Goal: Transaction & Acquisition: Purchase product/service

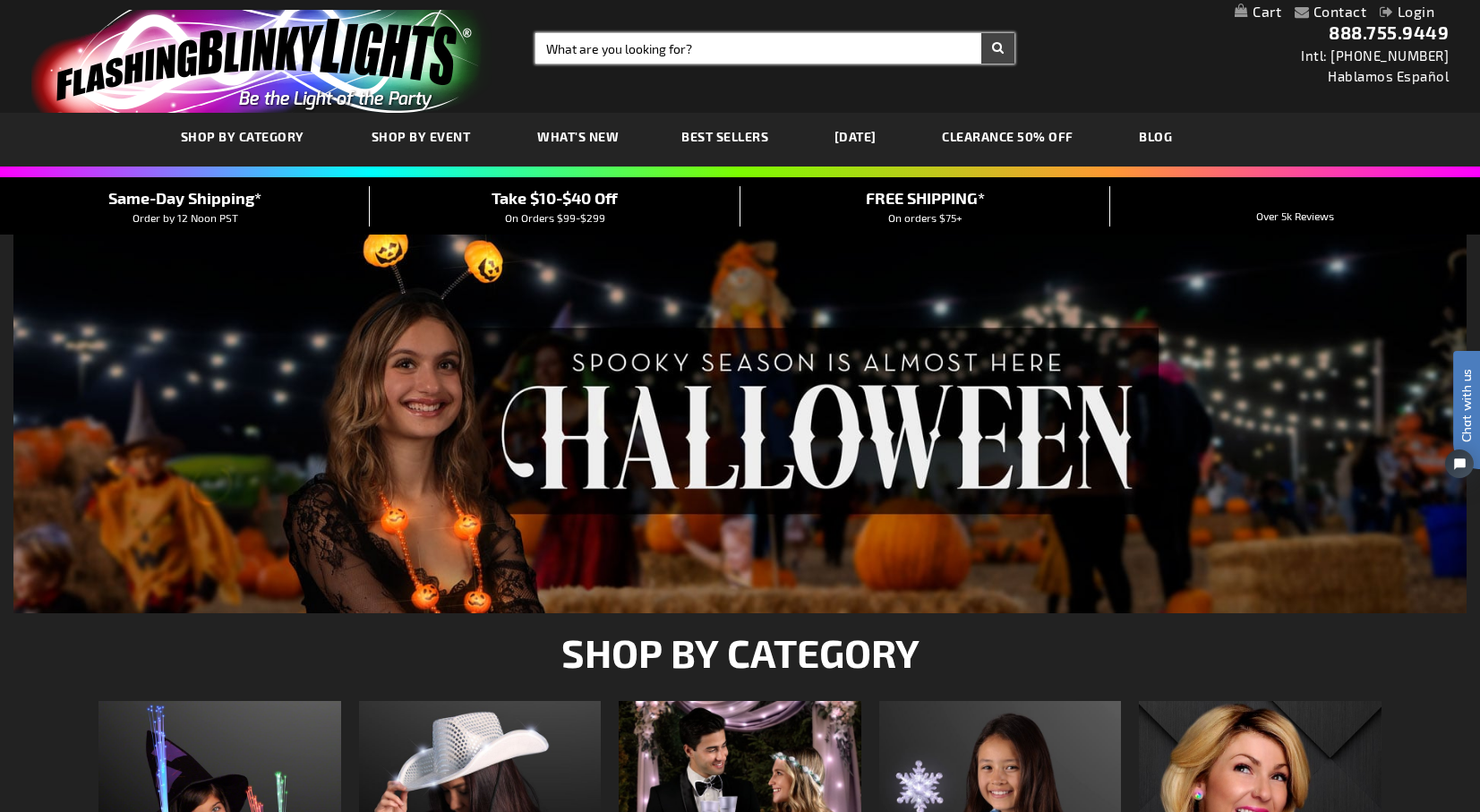
click at [712, 56] on input "Search" at bounding box center [775, 48] width 479 height 30
type input "wands"
click at [997, 49] on button "Search" at bounding box center [998, 48] width 33 height 30
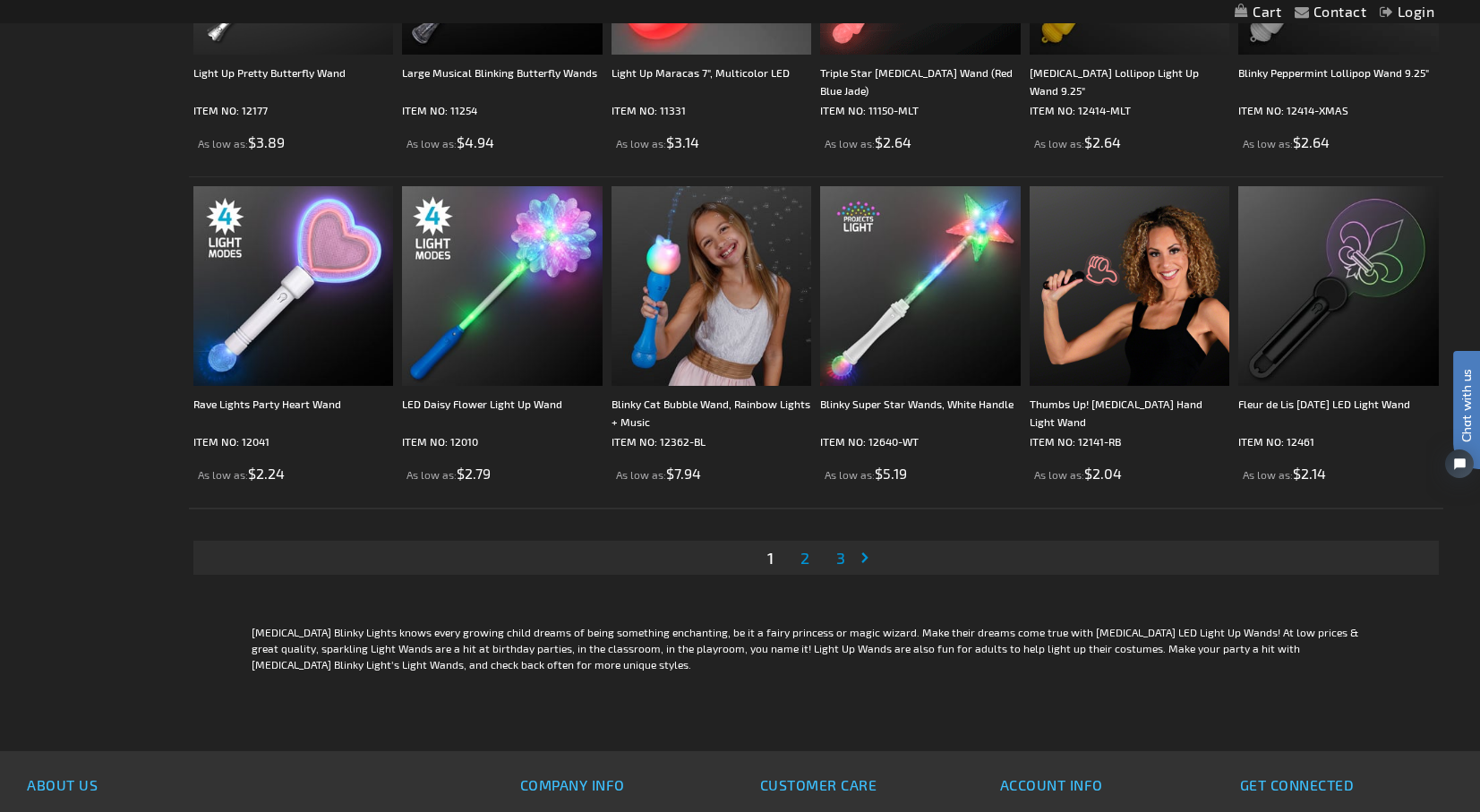
scroll to position [3182, 0]
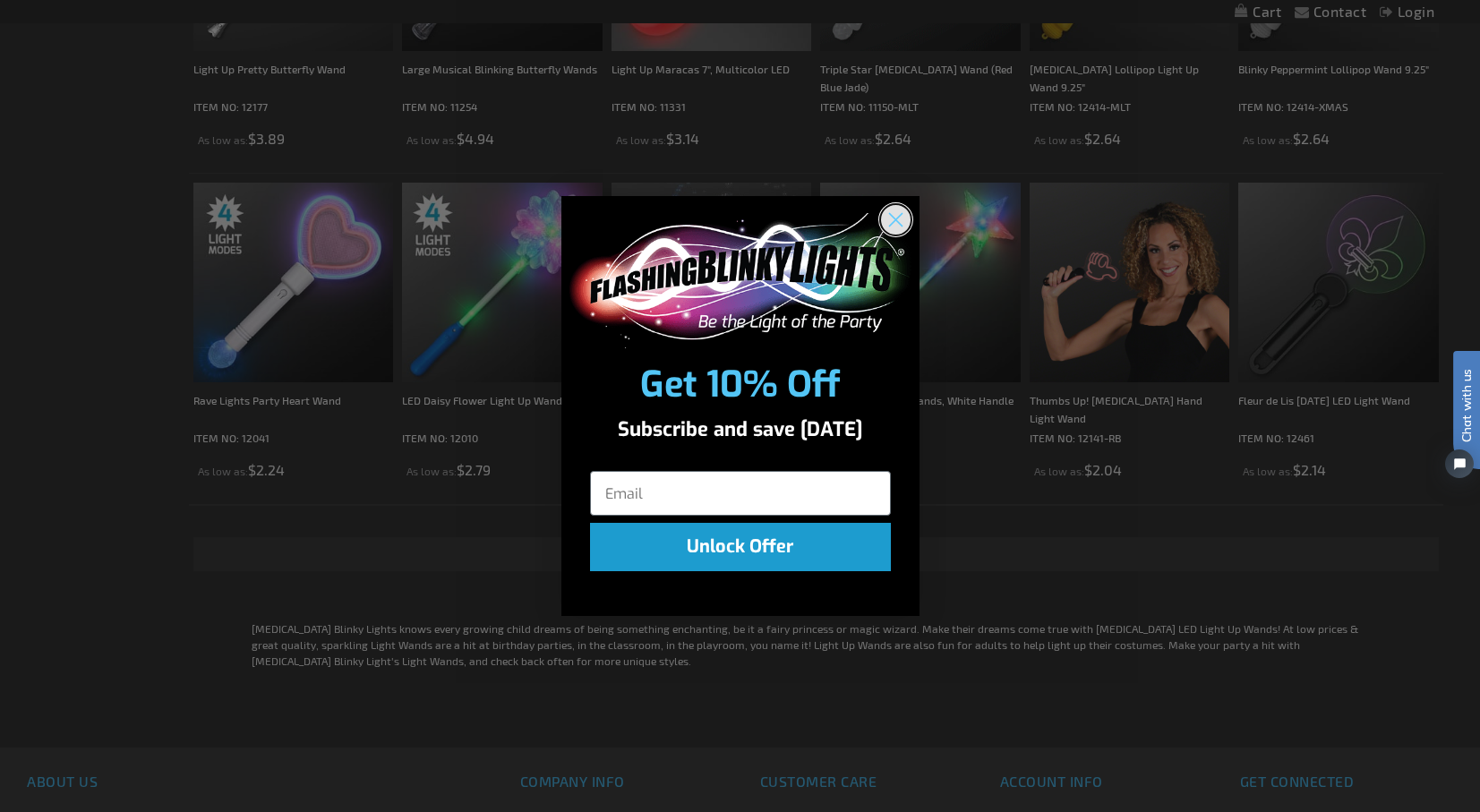
click at [901, 214] on icon "Close dialog" at bounding box center [896, 220] width 31 height 31
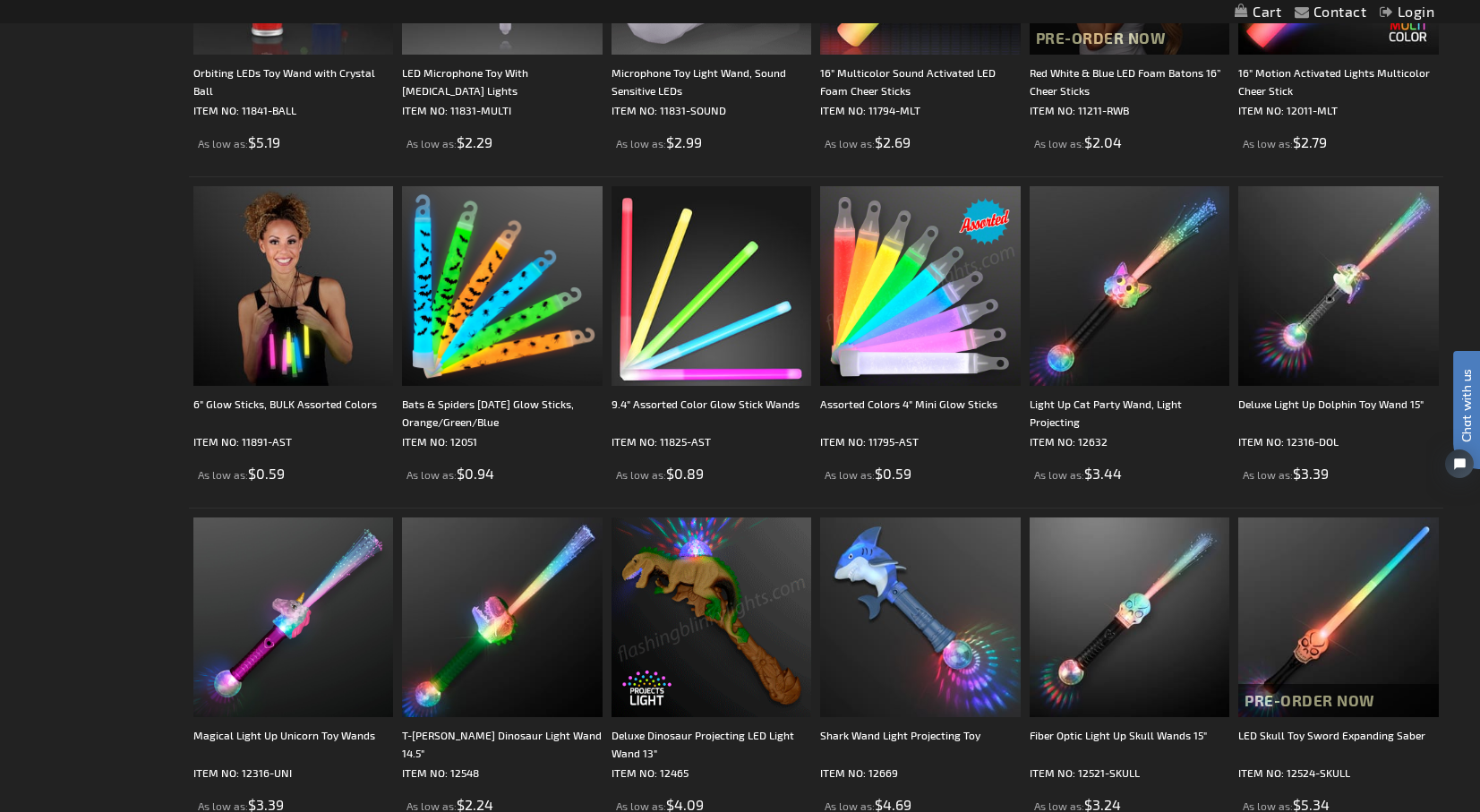
scroll to position [1529, 0]
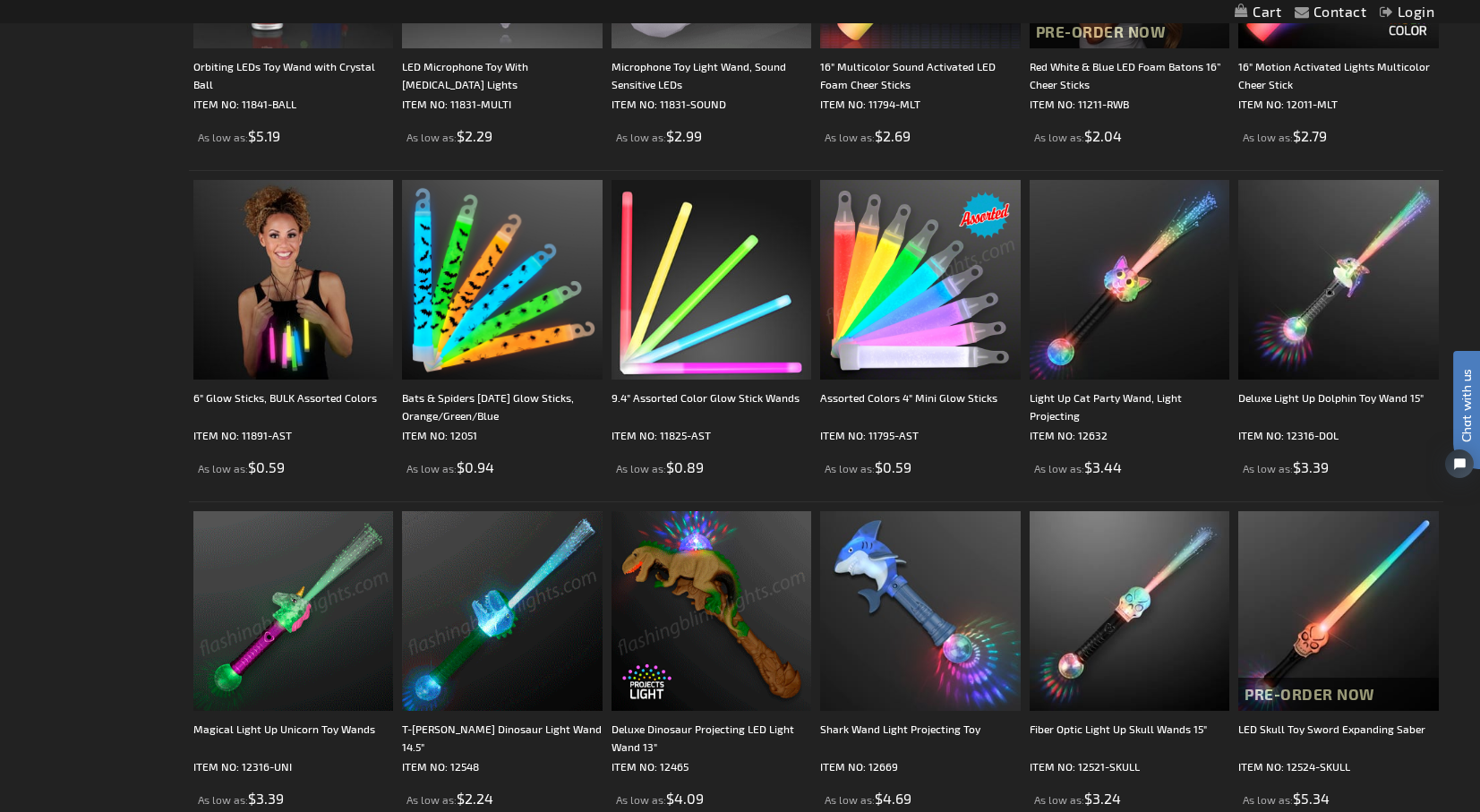
click at [359, 665] on img at bounding box center [293, 611] width 200 height 200
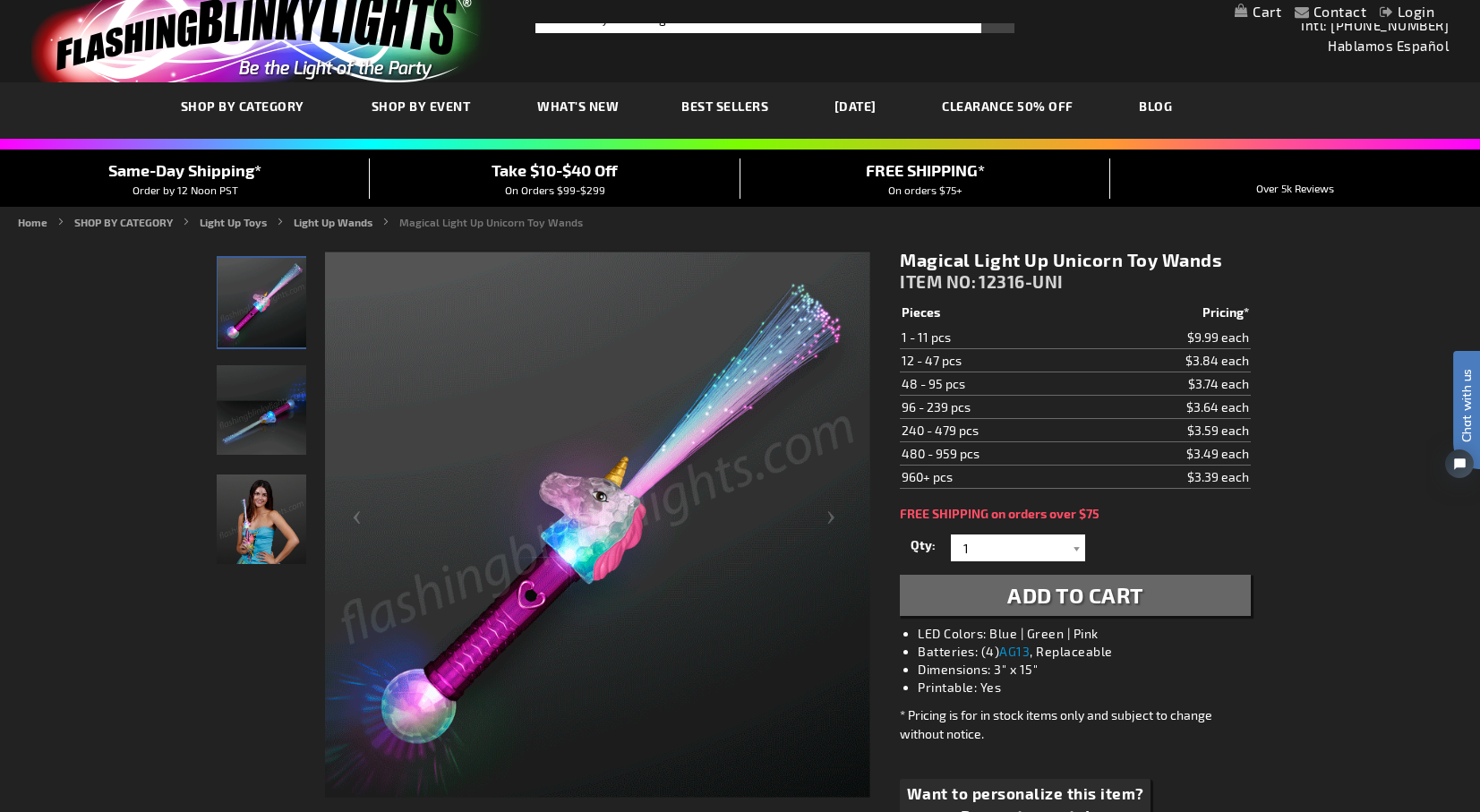
scroll to position [30, 0]
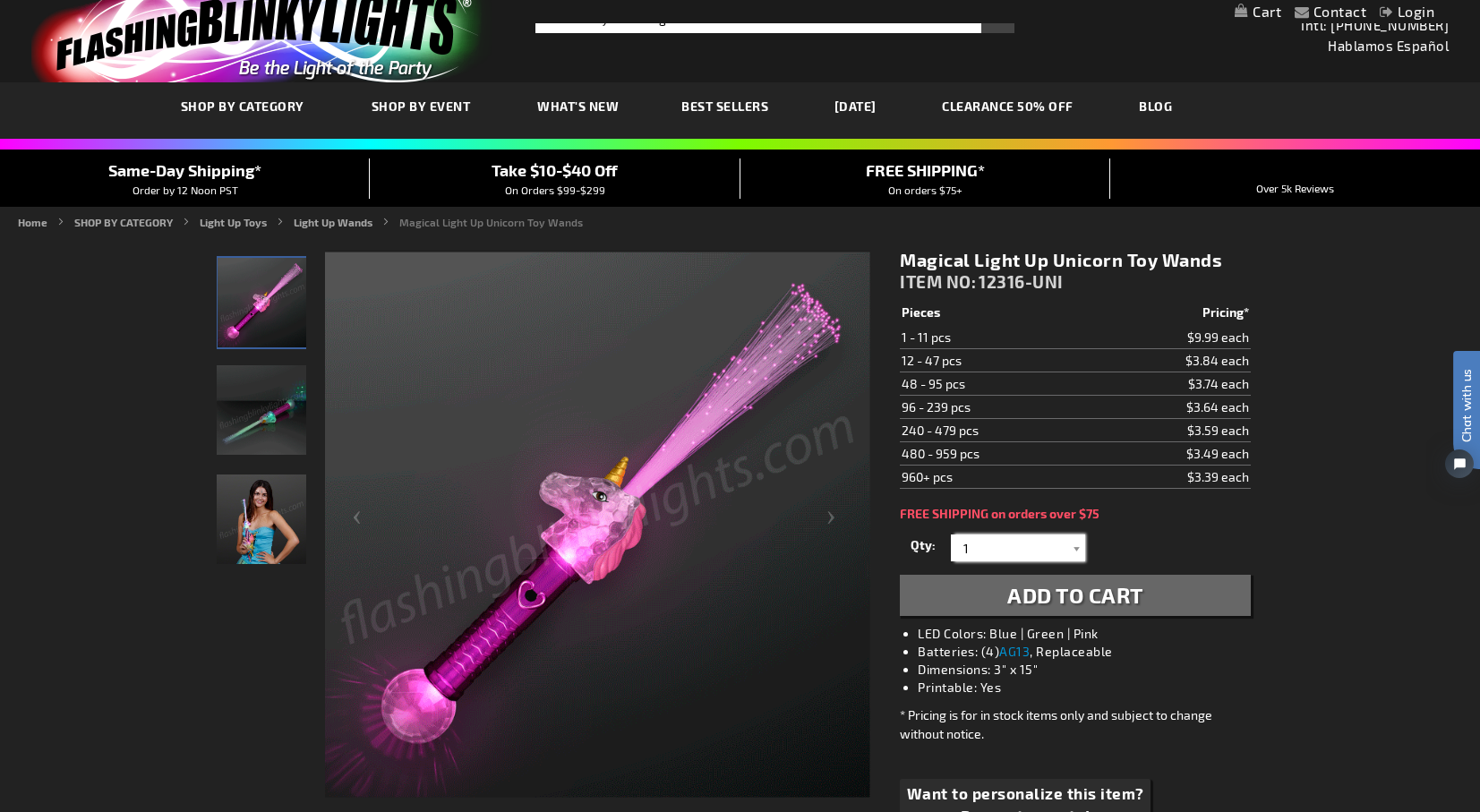
click at [1018, 549] on input "1" at bounding box center [1020, 547] width 130 height 27
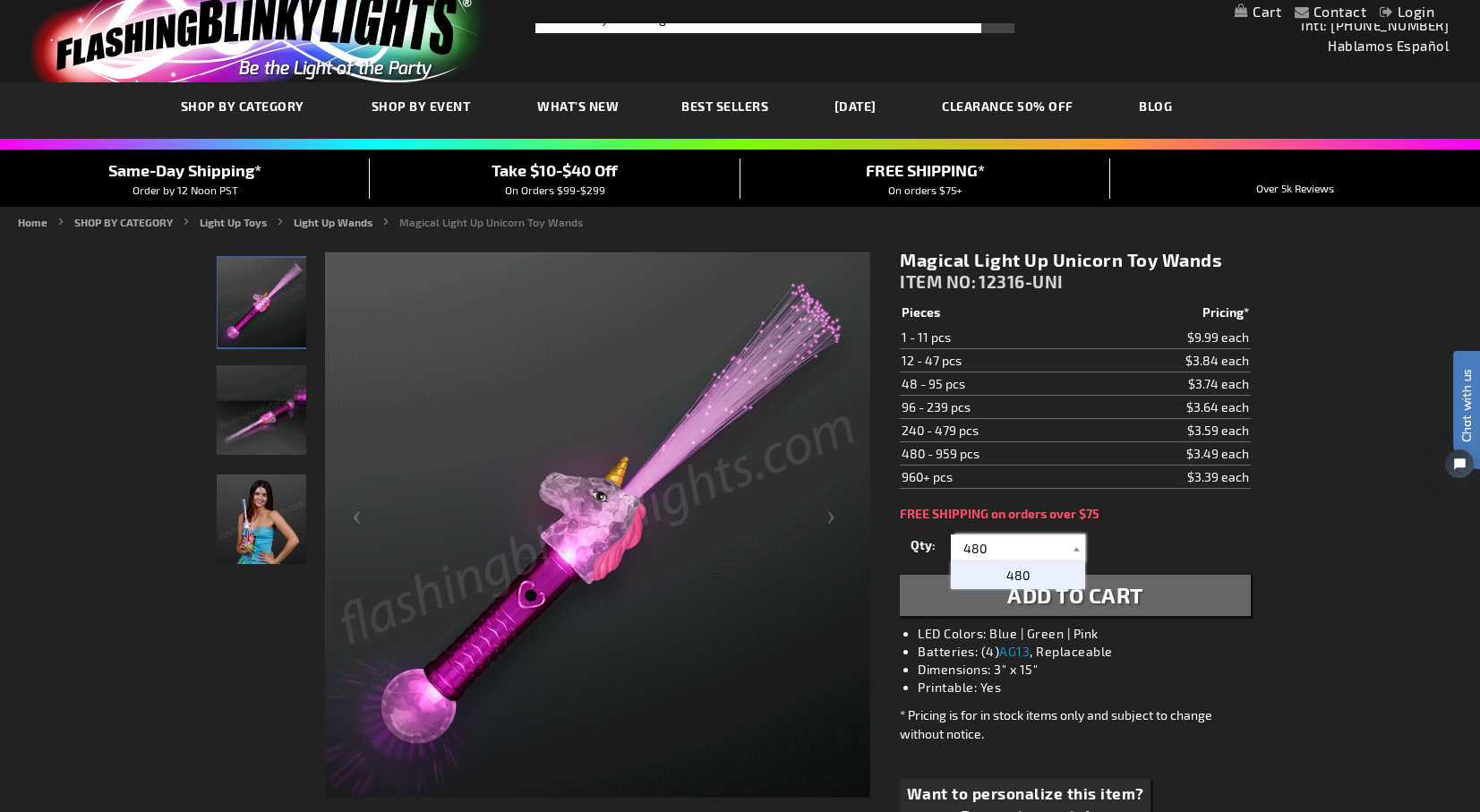
type input "480"
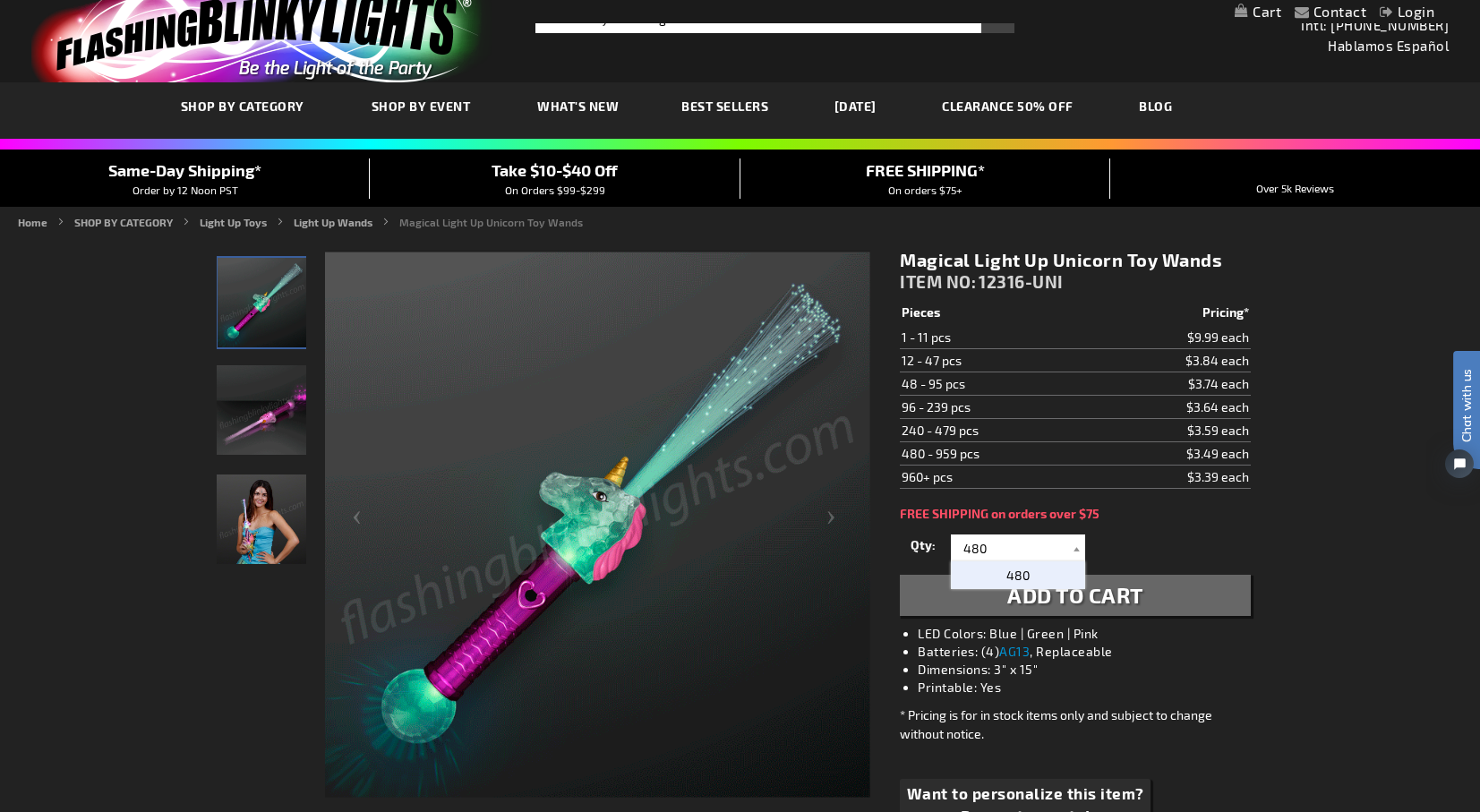
click at [1040, 575] on p "480" at bounding box center [1018, 575] width 135 height 27
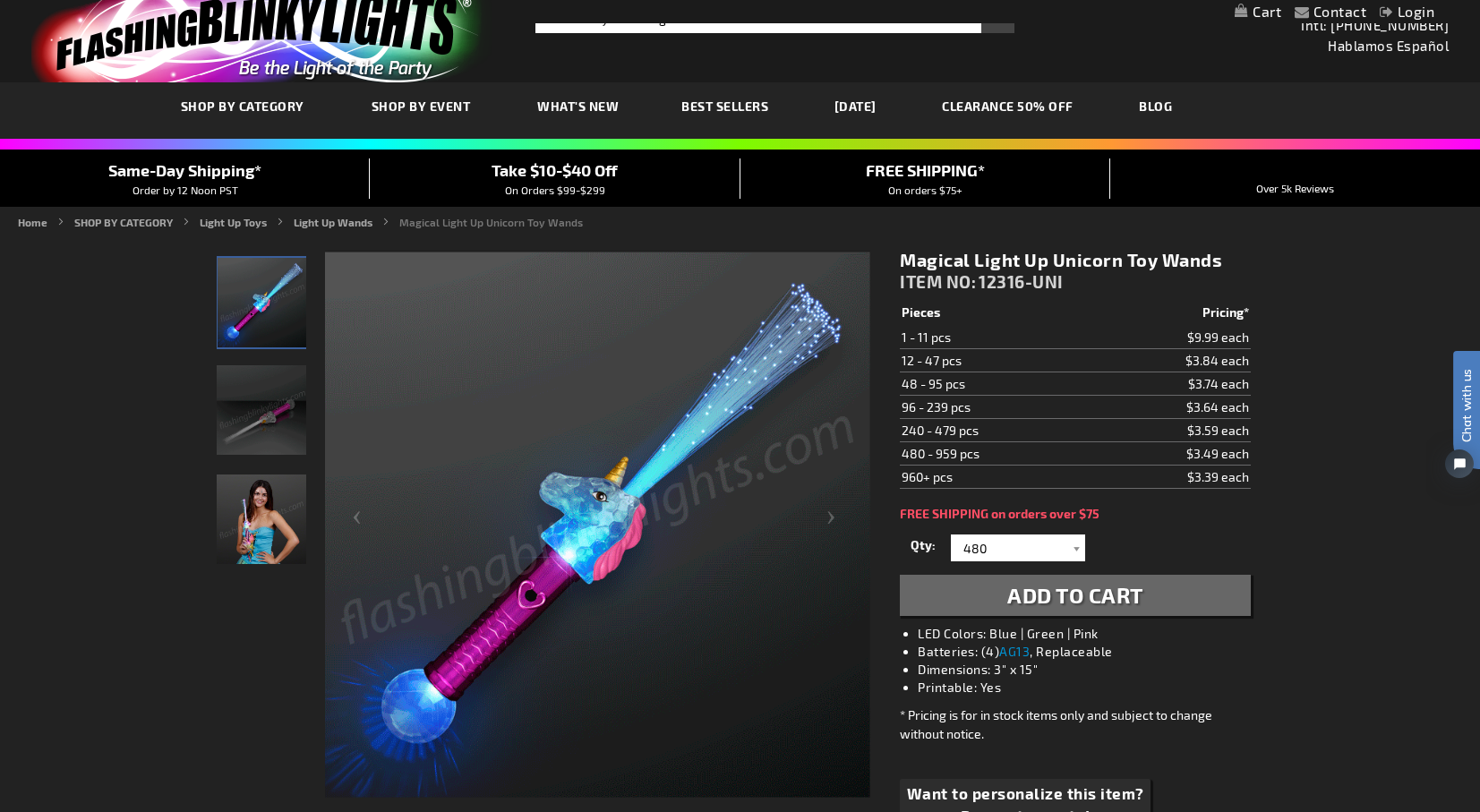
click at [1044, 607] on span "Add to Cart" at bounding box center [1075, 595] width 136 height 26
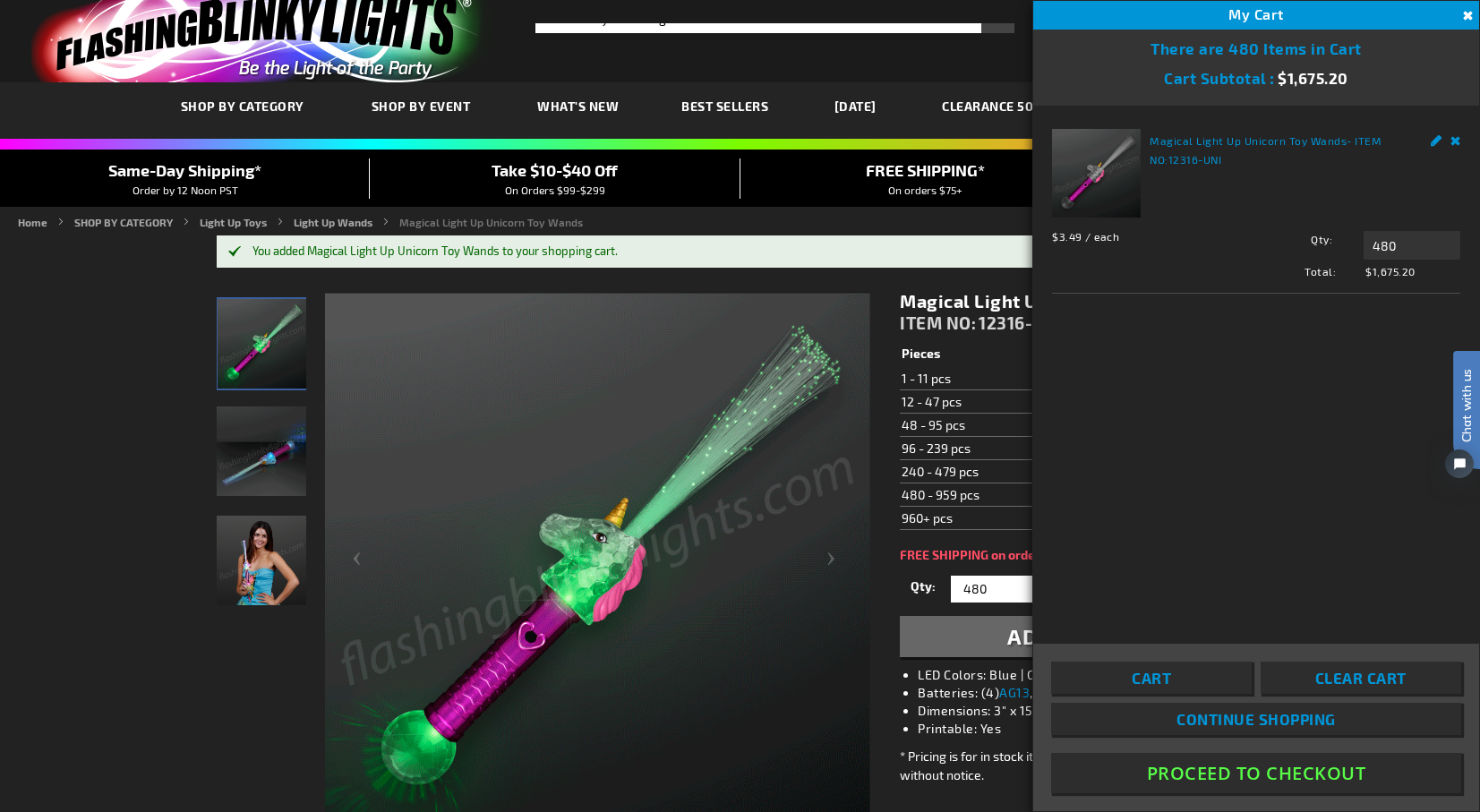
click at [1464, 14] on button "Close" at bounding box center [1466, 16] width 20 height 20
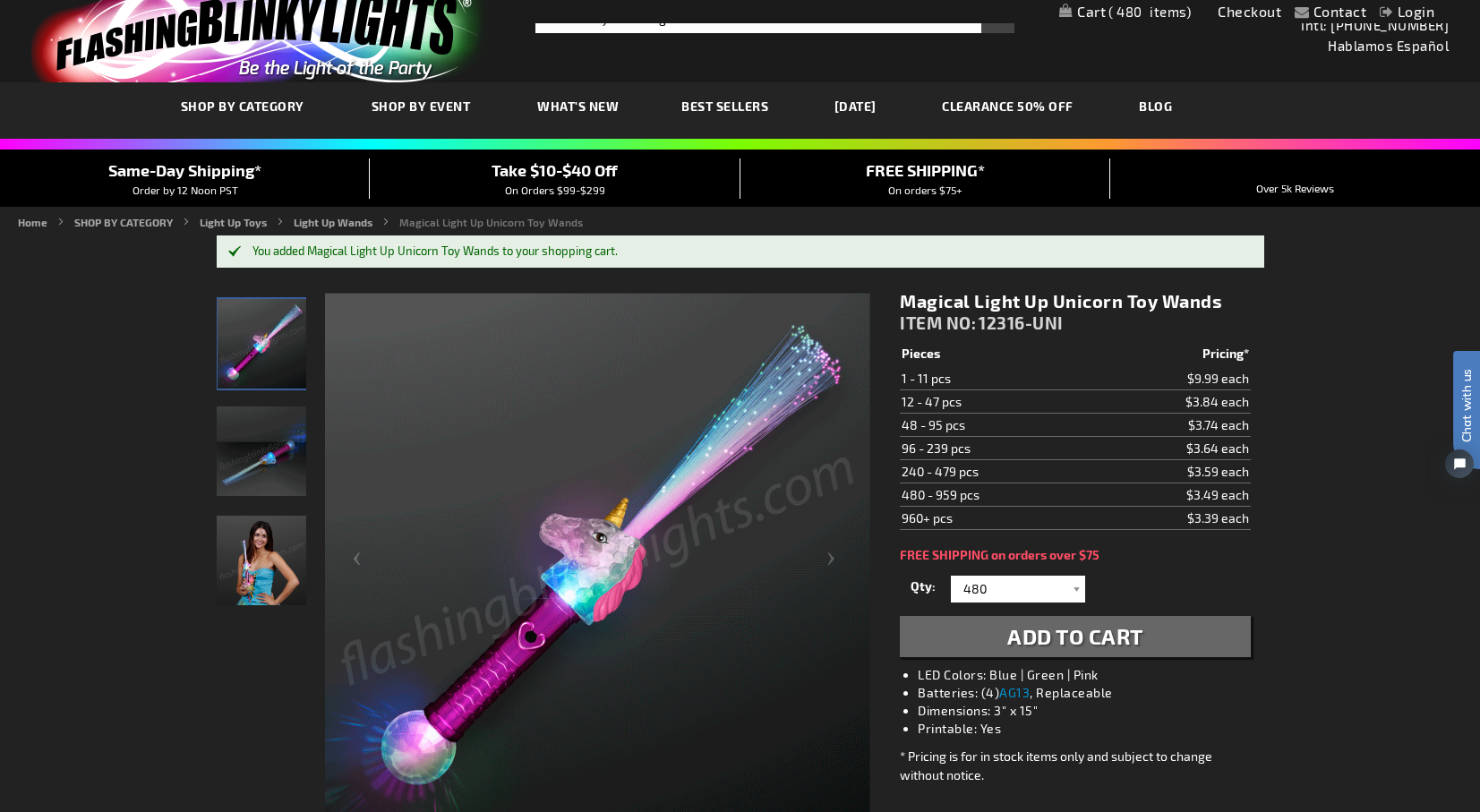
click at [1409, 12] on link "Login" at bounding box center [1408, 11] width 55 height 17
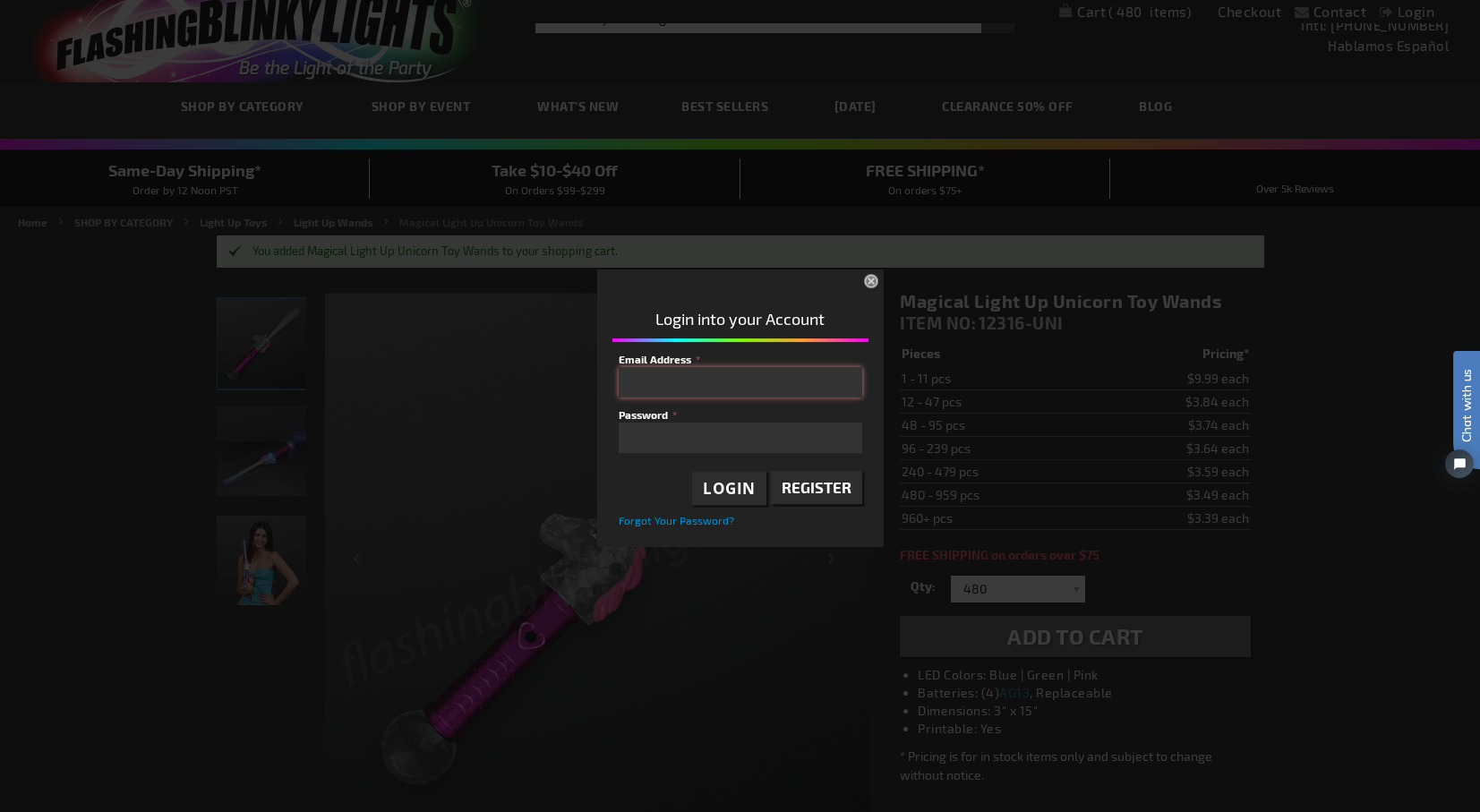
type input "prettyprincesspartiesMN@gmail.com"
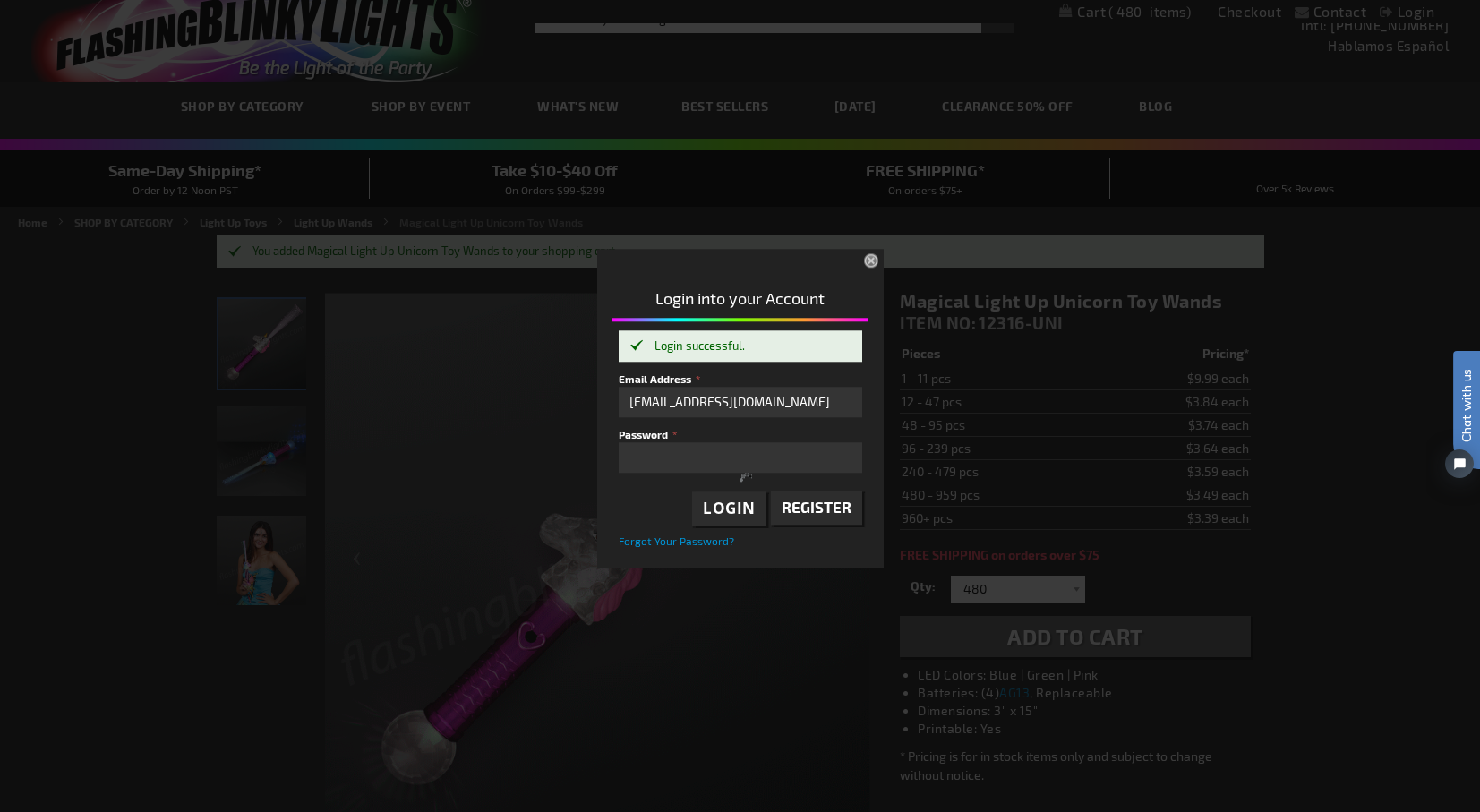
click at [723, 489] on div at bounding box center [747, 480] width 256 height 219
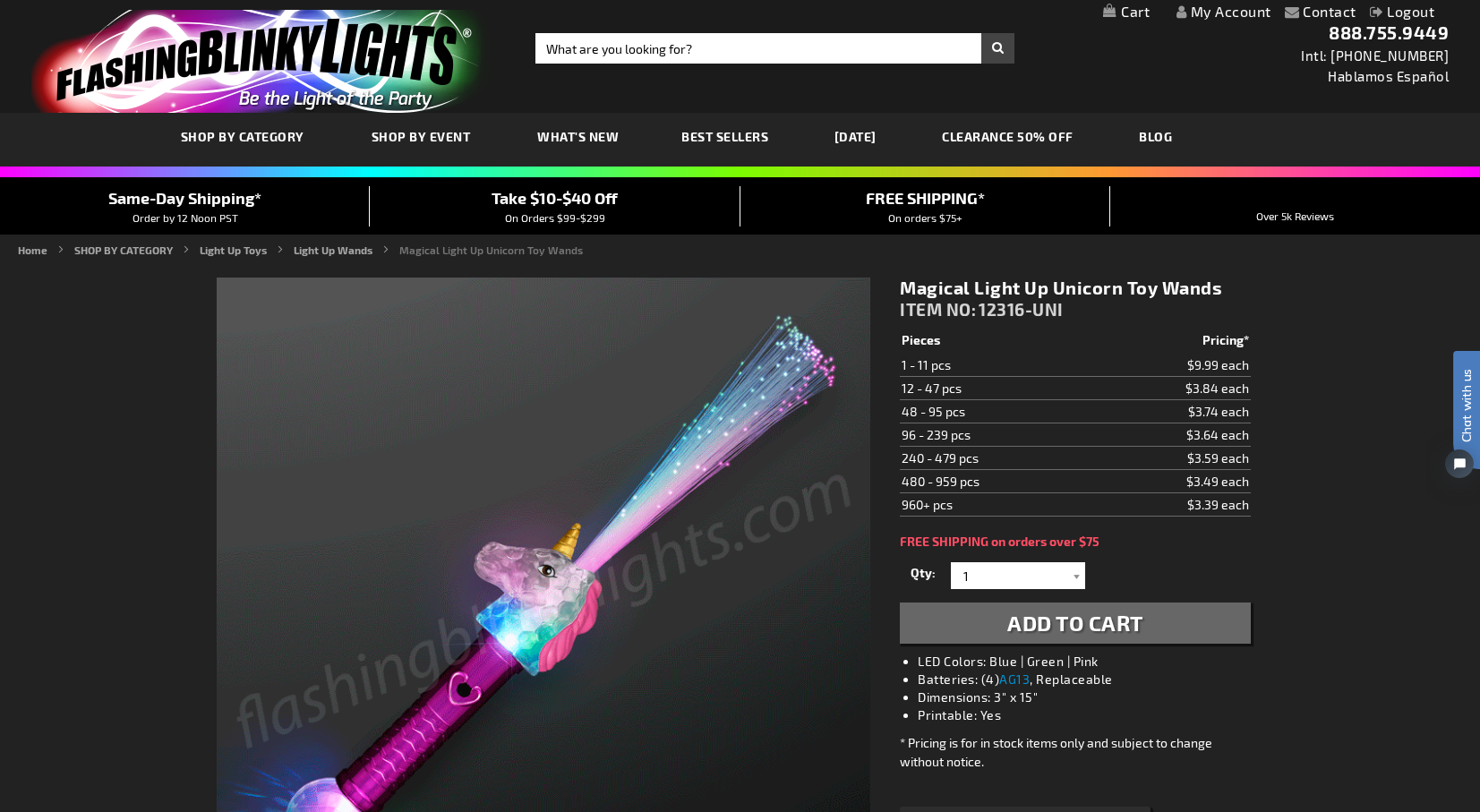
scroll to position [30, 0]
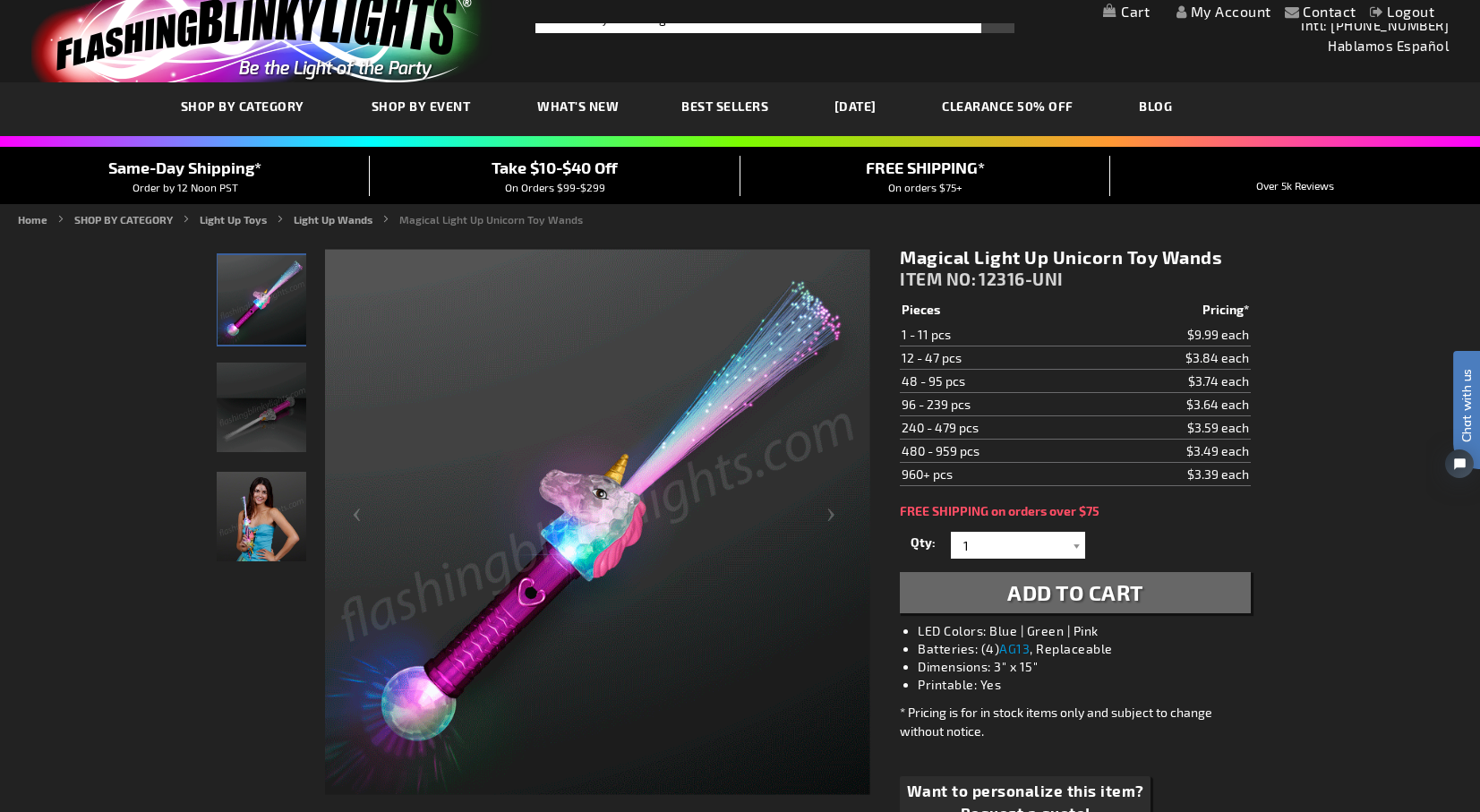
click at [1138, 14] on link "My Cart" at bounding box center [1126, 12] width 47 height 17
click at [1001, 553] on input "1" at bounding box center [1020, 545] width 130 height 27
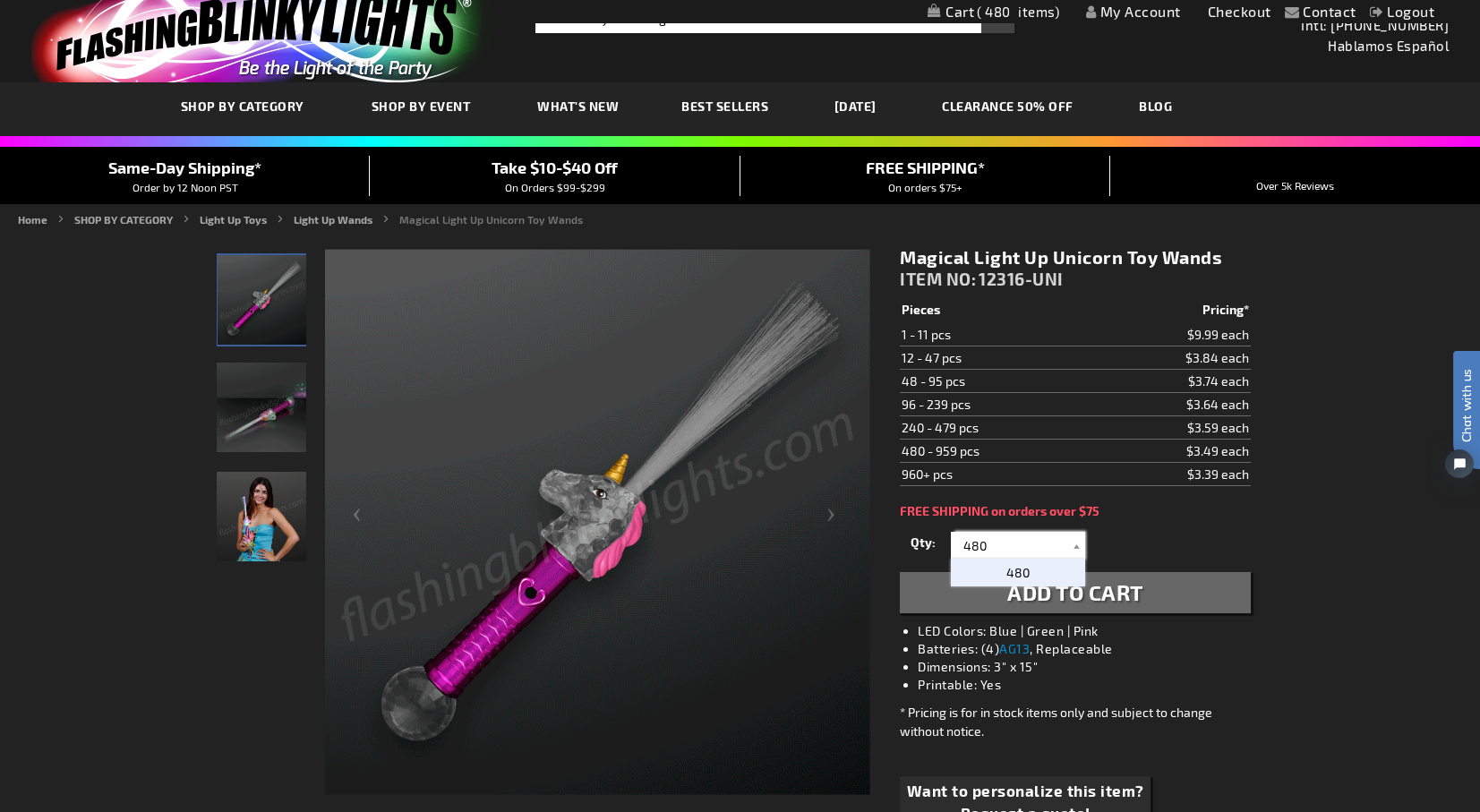
type input "480"
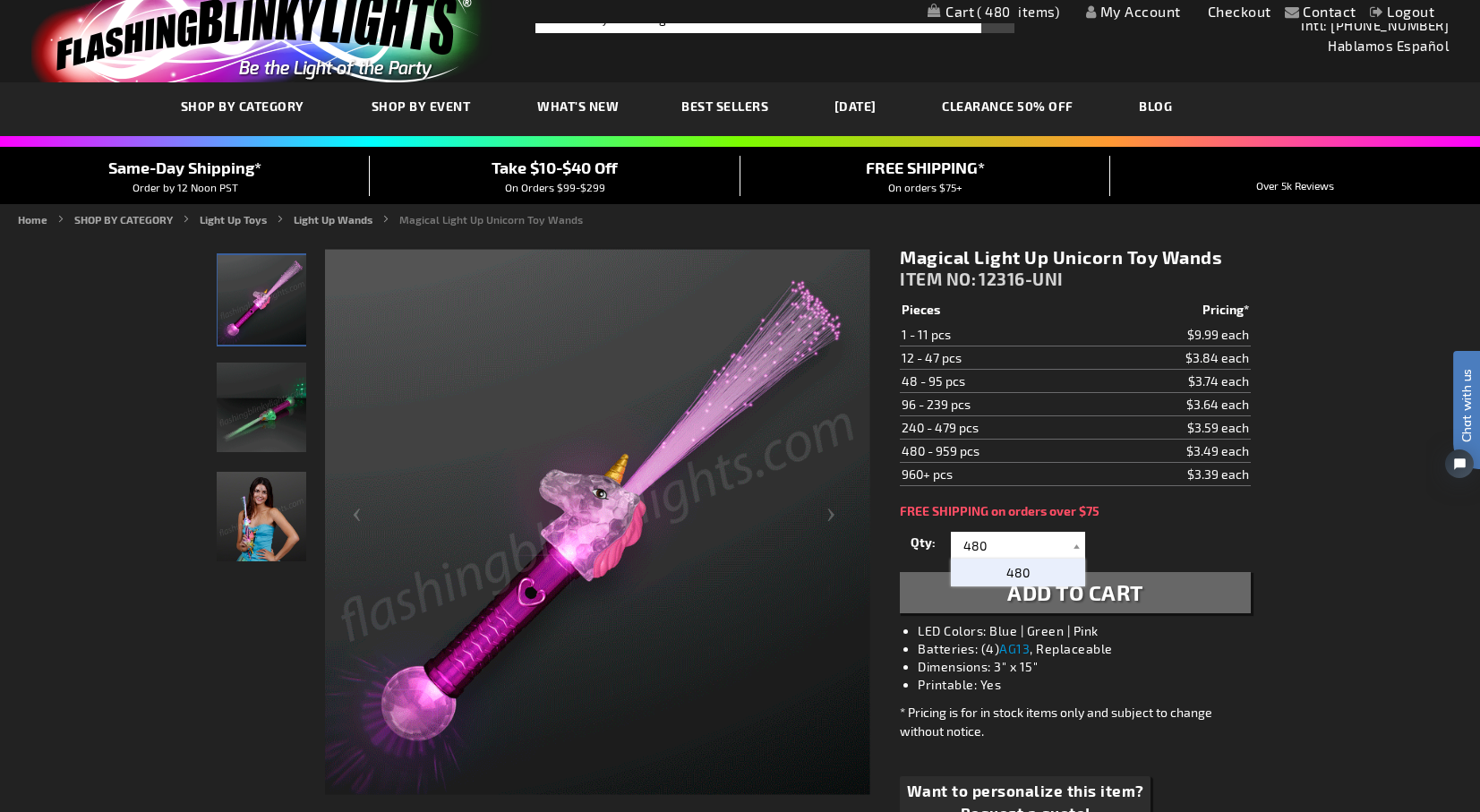
click at [1023, 572] on span "480" at bounding box center [1018, 572] width 23 height 16
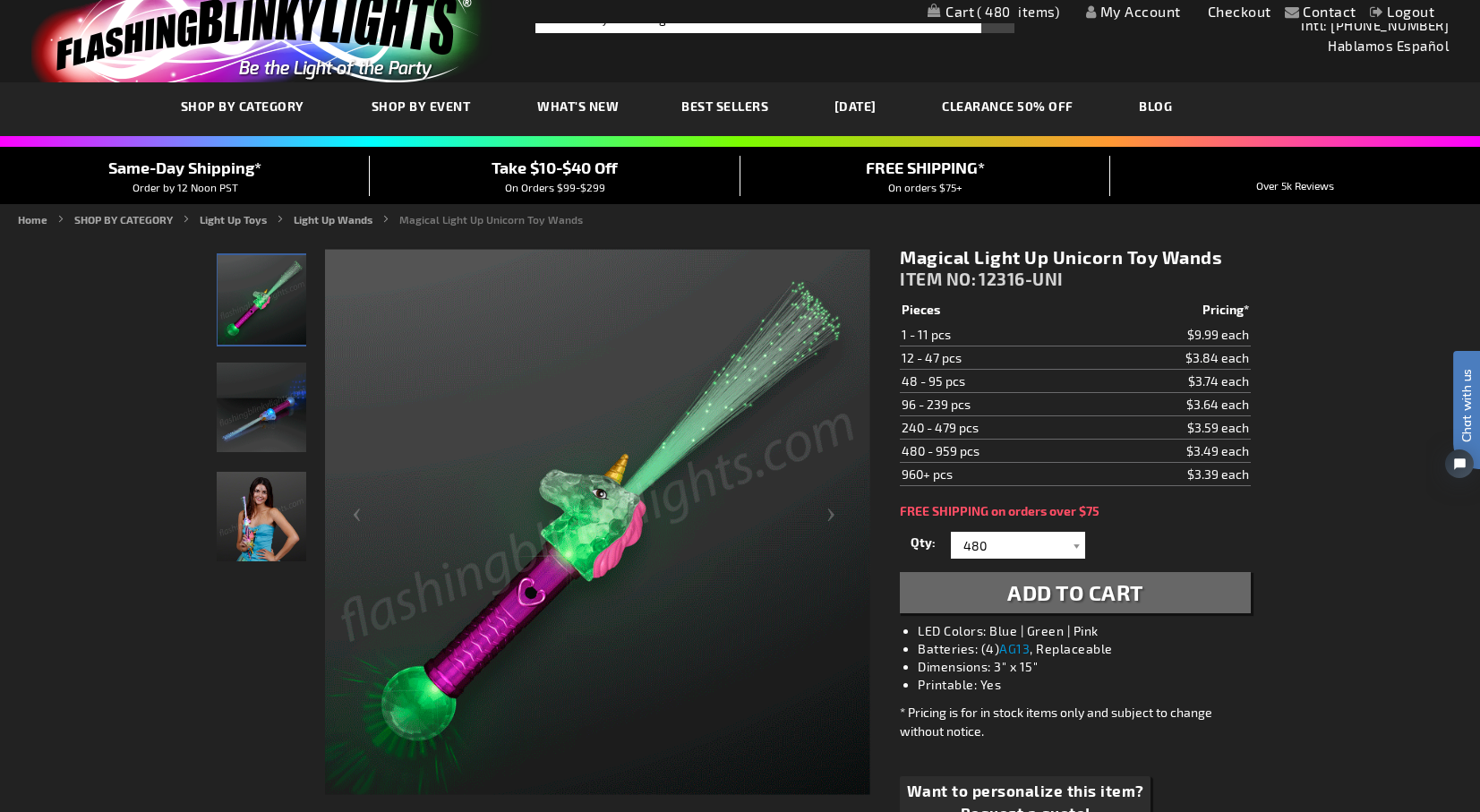
click at [1018, 604] on span "Add to Cart" at bounding box center [1075, 592] width 136 height 26
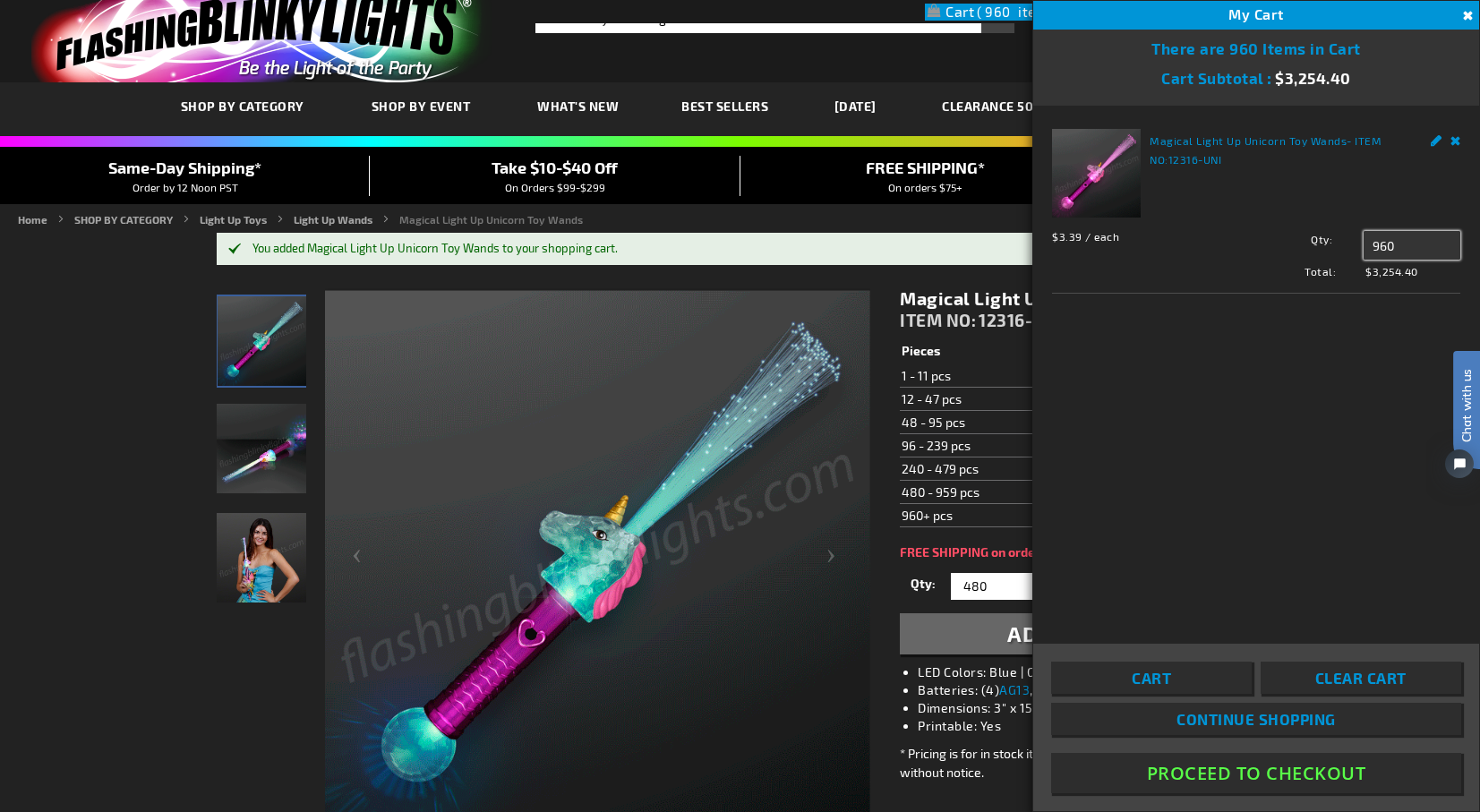
drag, startPoint x: 1405, startPoint y: 250, endPoint x: 1283, endPoint y: 246, distance: 122.1
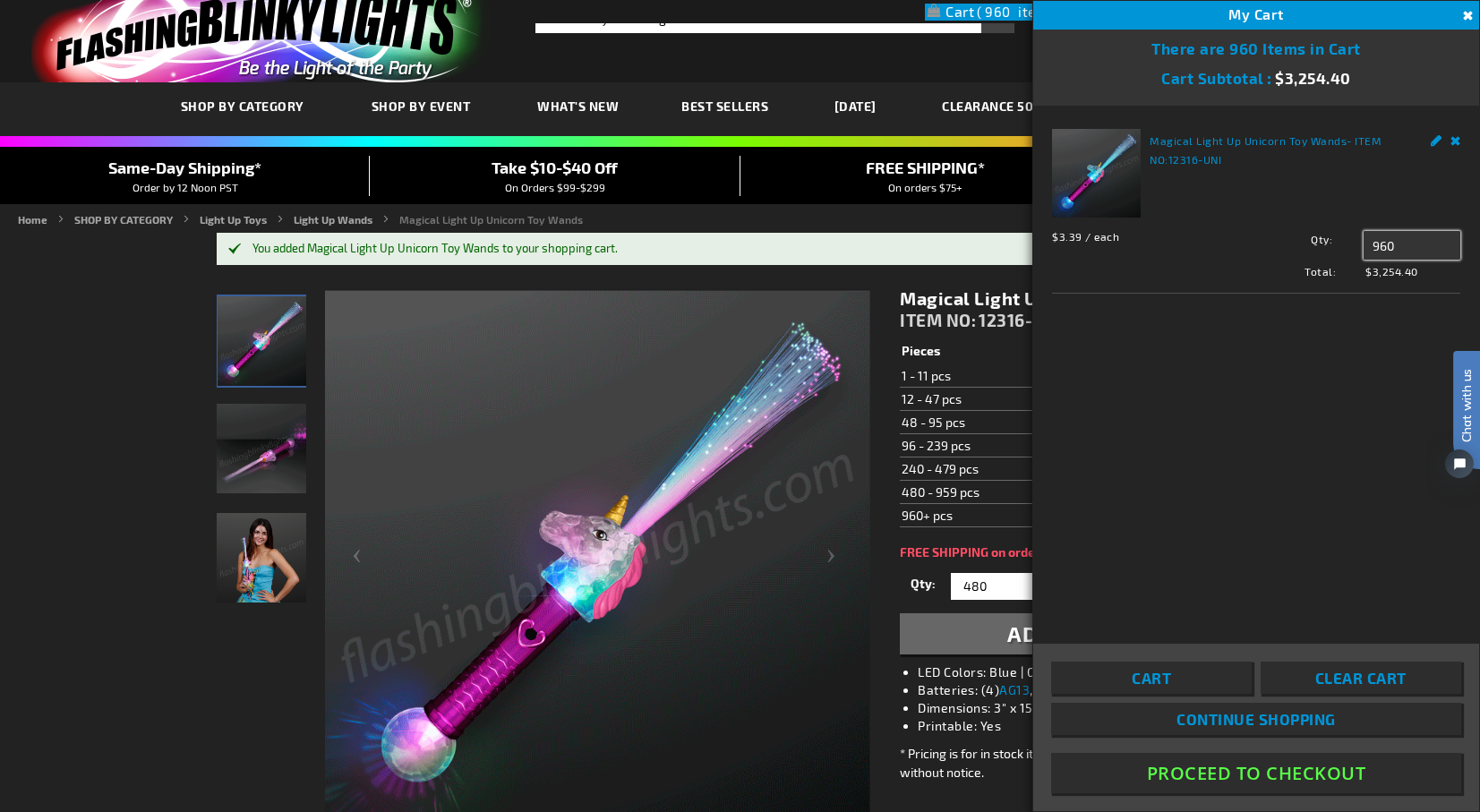
click at [1283, 246] on div "Qty 960 Update" at bounding box center [1347, 244] width 224 height 28
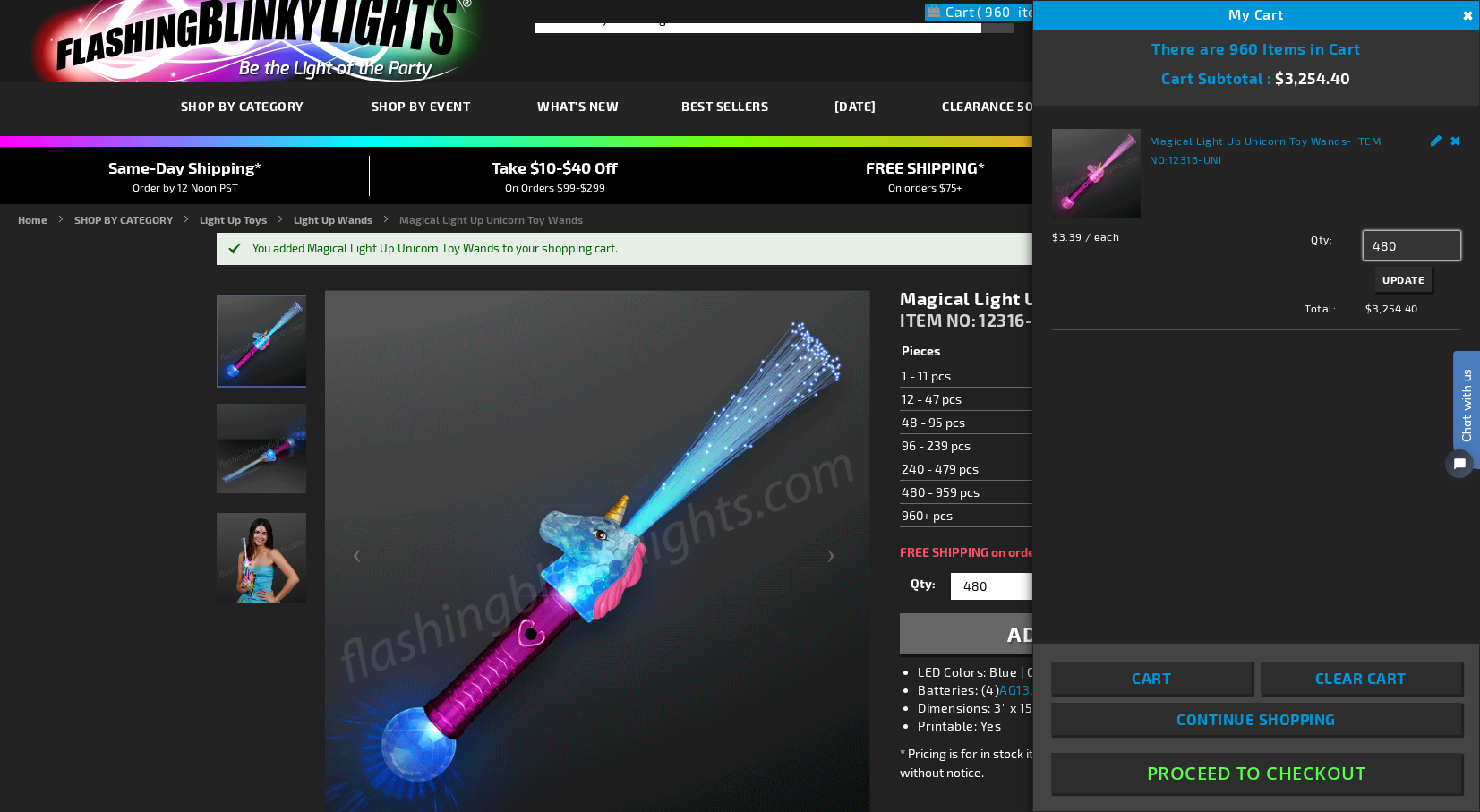
type input "480"
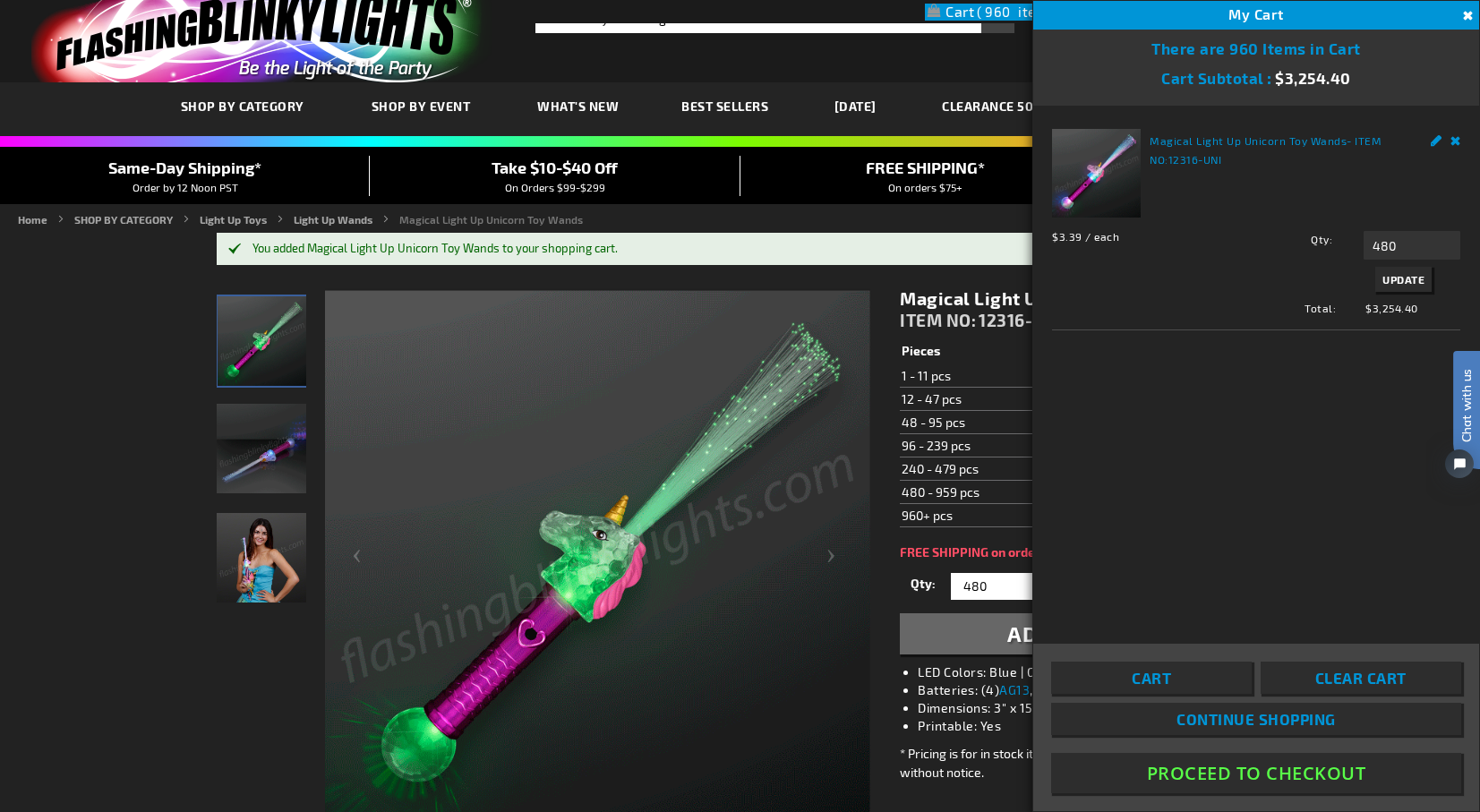
click at [1410, 282] on span "Update" at bounding box center [1404, 279] width 42 height 13
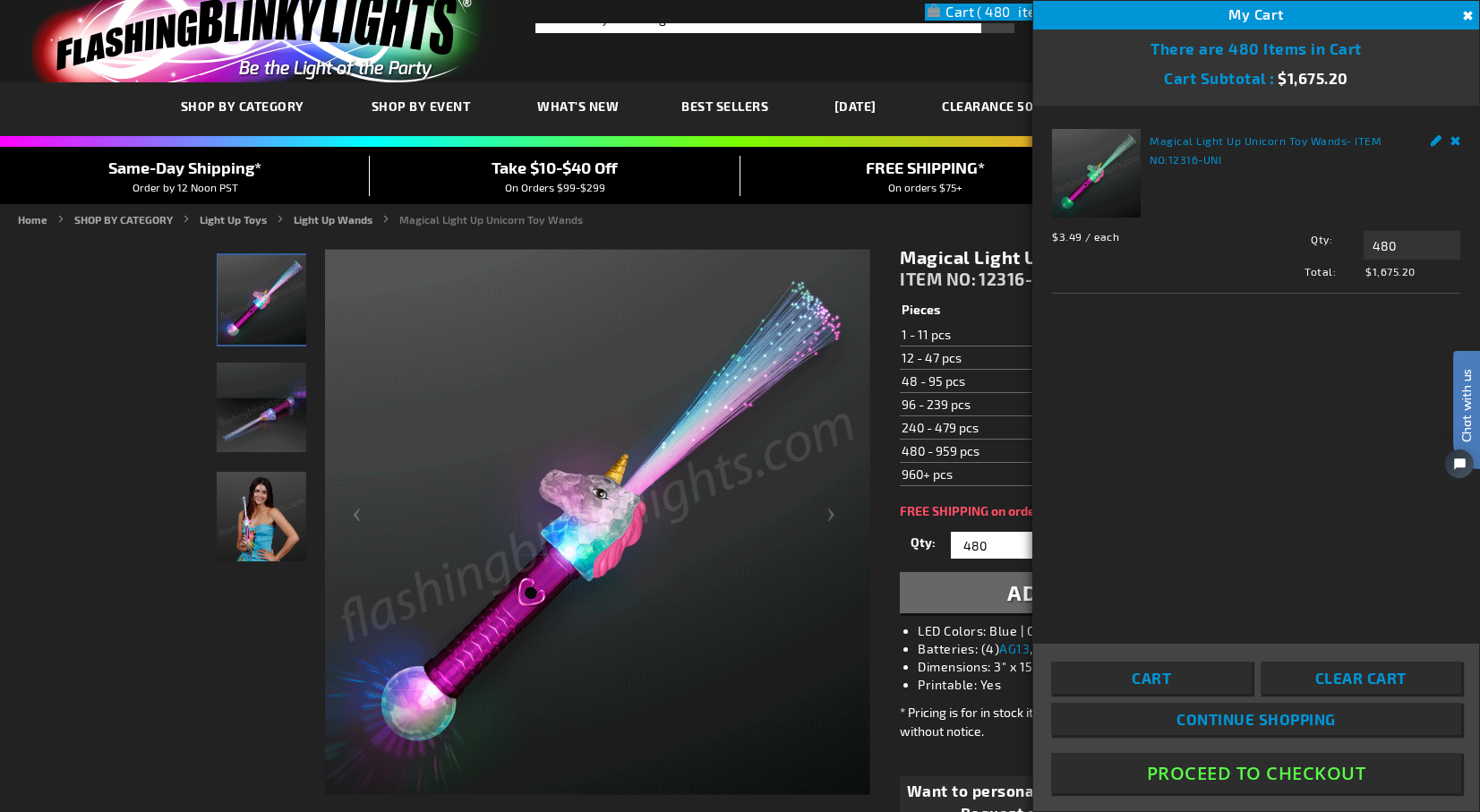
click at [1262, 773] on button "Proceed To Checkout" at bounding box center [1257, 773] width 410 height 40
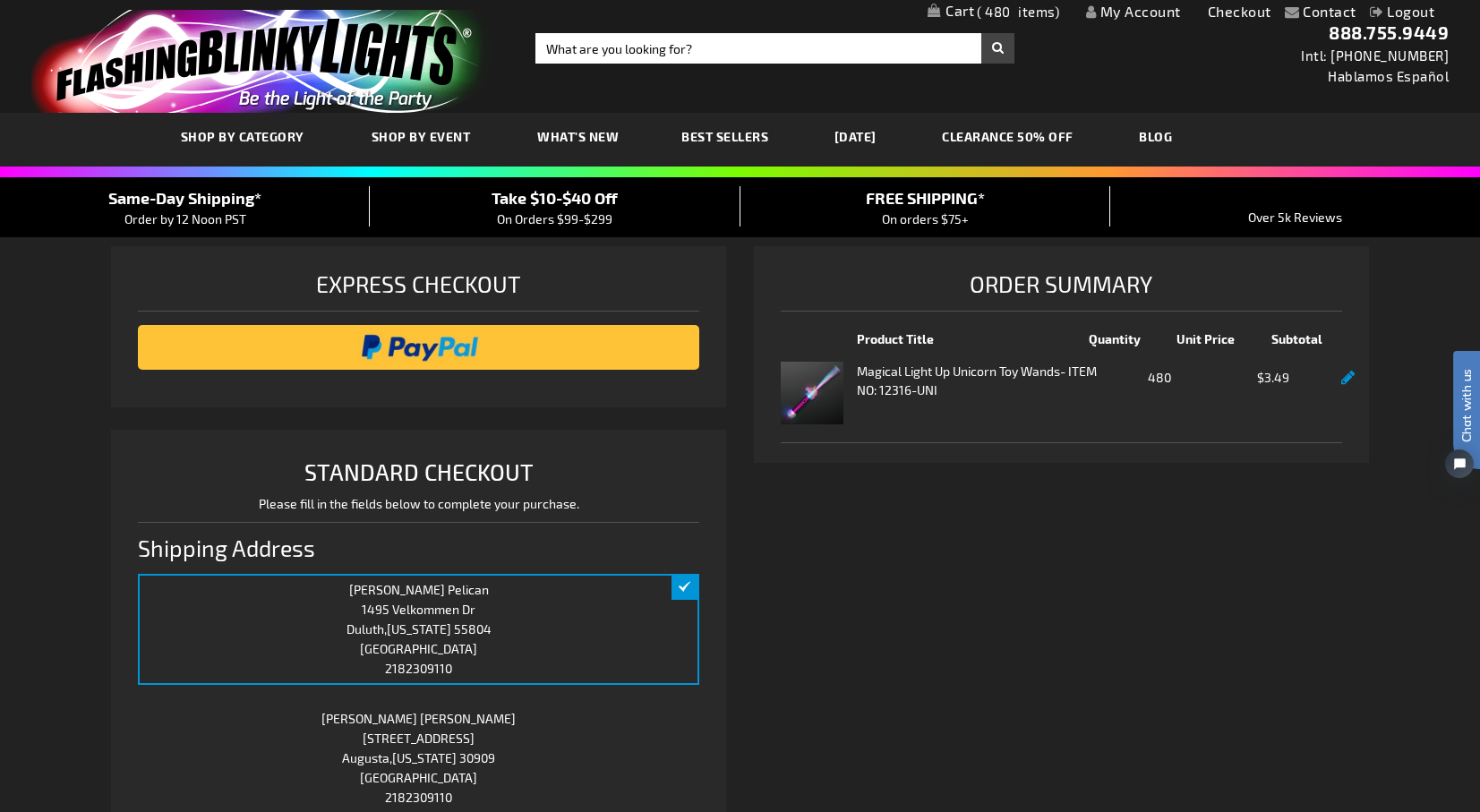
select select "US"
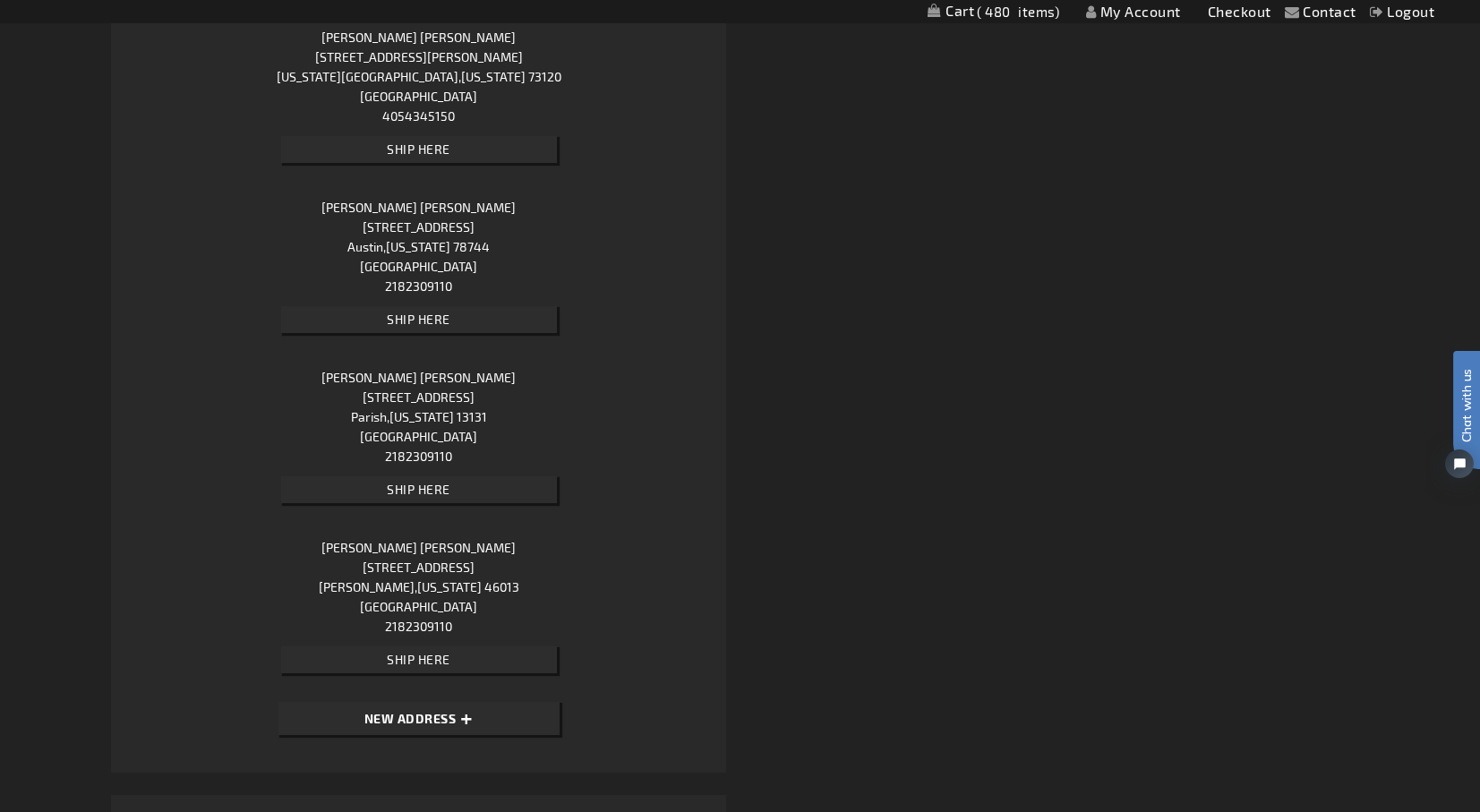
scroll to position [2900, 0]
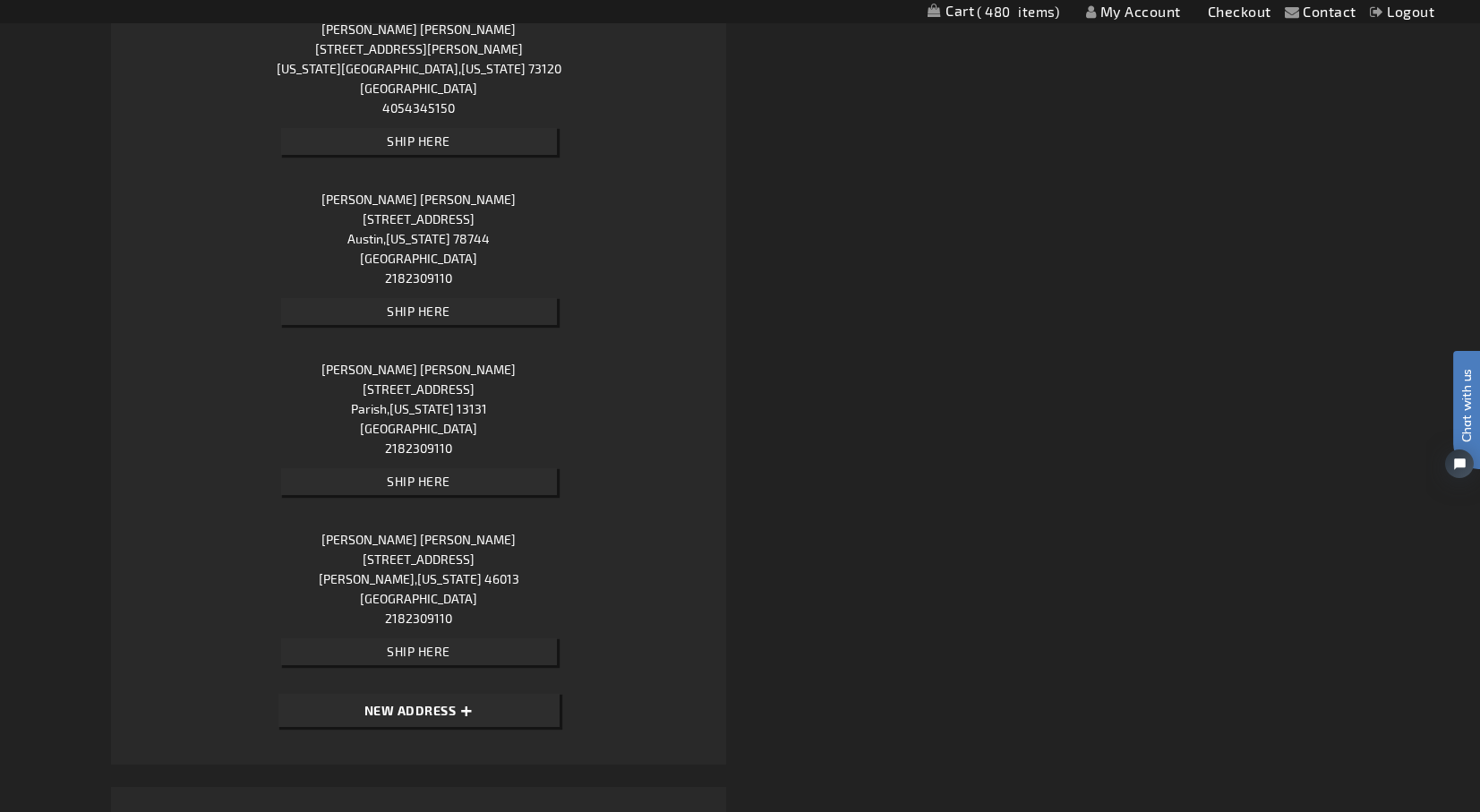
click at [411, 708] on span "New Address" at bounding box center [410, 710] width 92 height 16
select select "US"
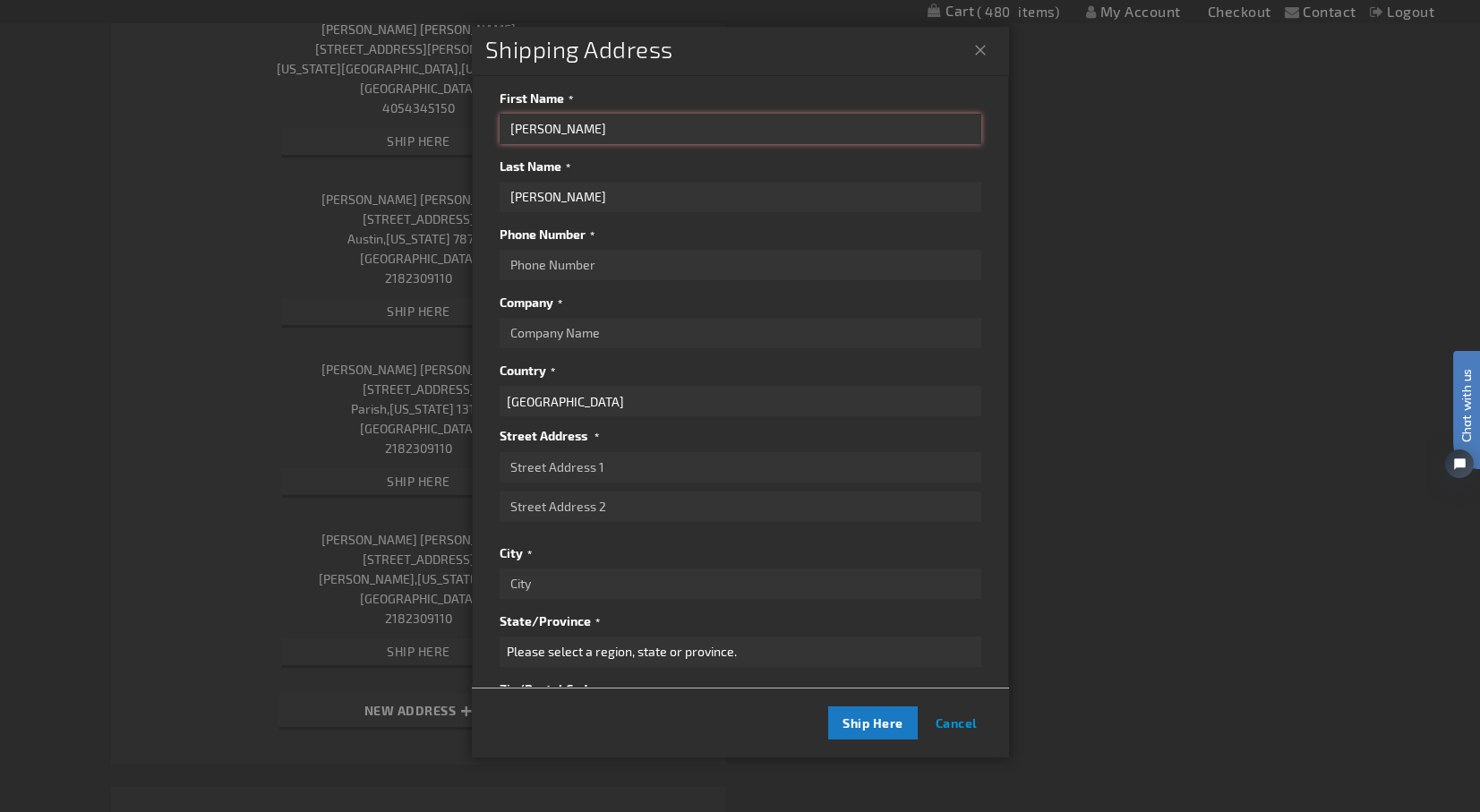
drag, startPoint x: 608, startPoint y: 135, endPoint x: 482, endPoint y: 128, distance: 126.2
type input "Summer"
drag, startPoint x: 605, startPoint y: 199, endPoint x: 461, endPoint y: 174, distance: 146.2
type input "Shakespeare"
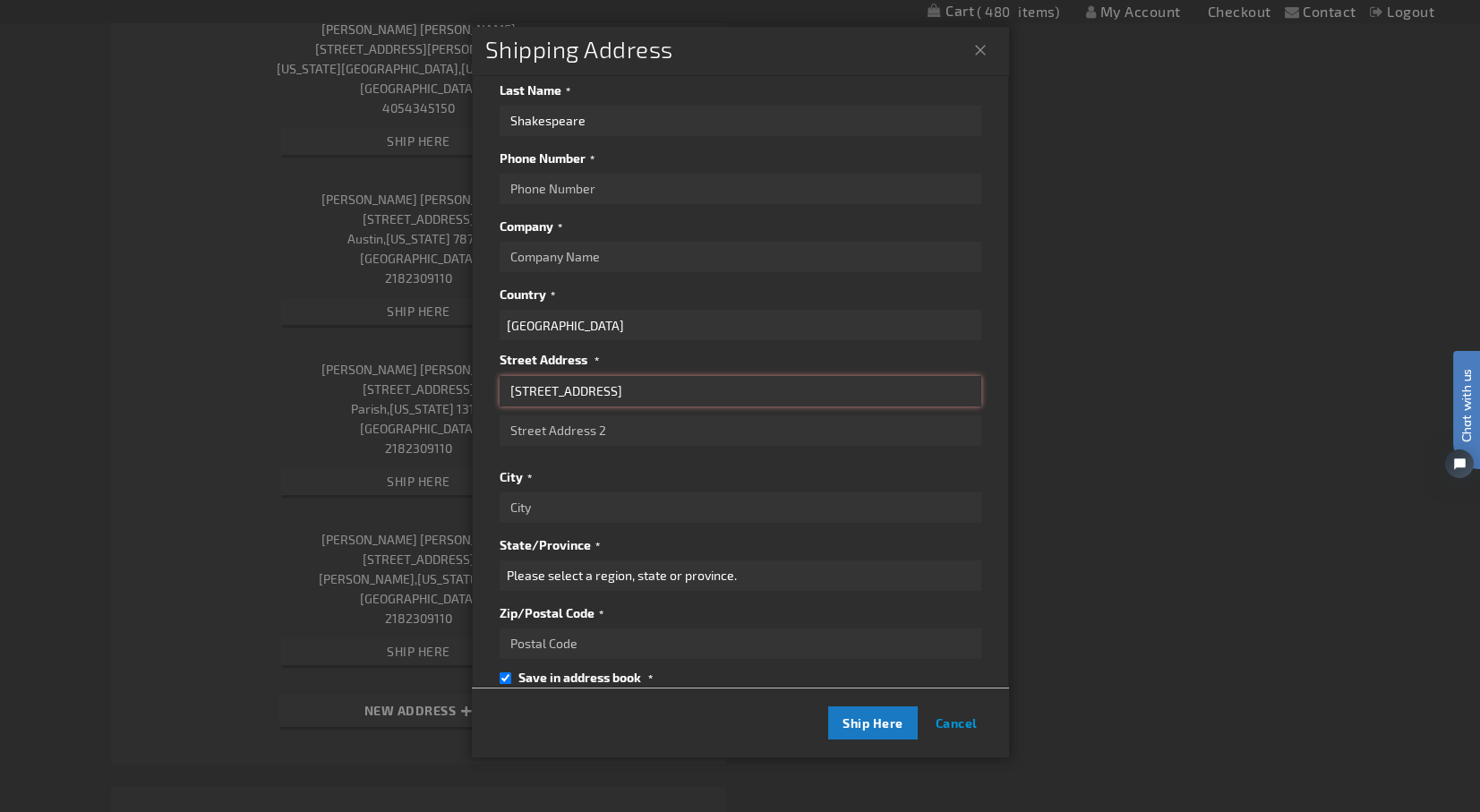
scroll to position [107, 0]
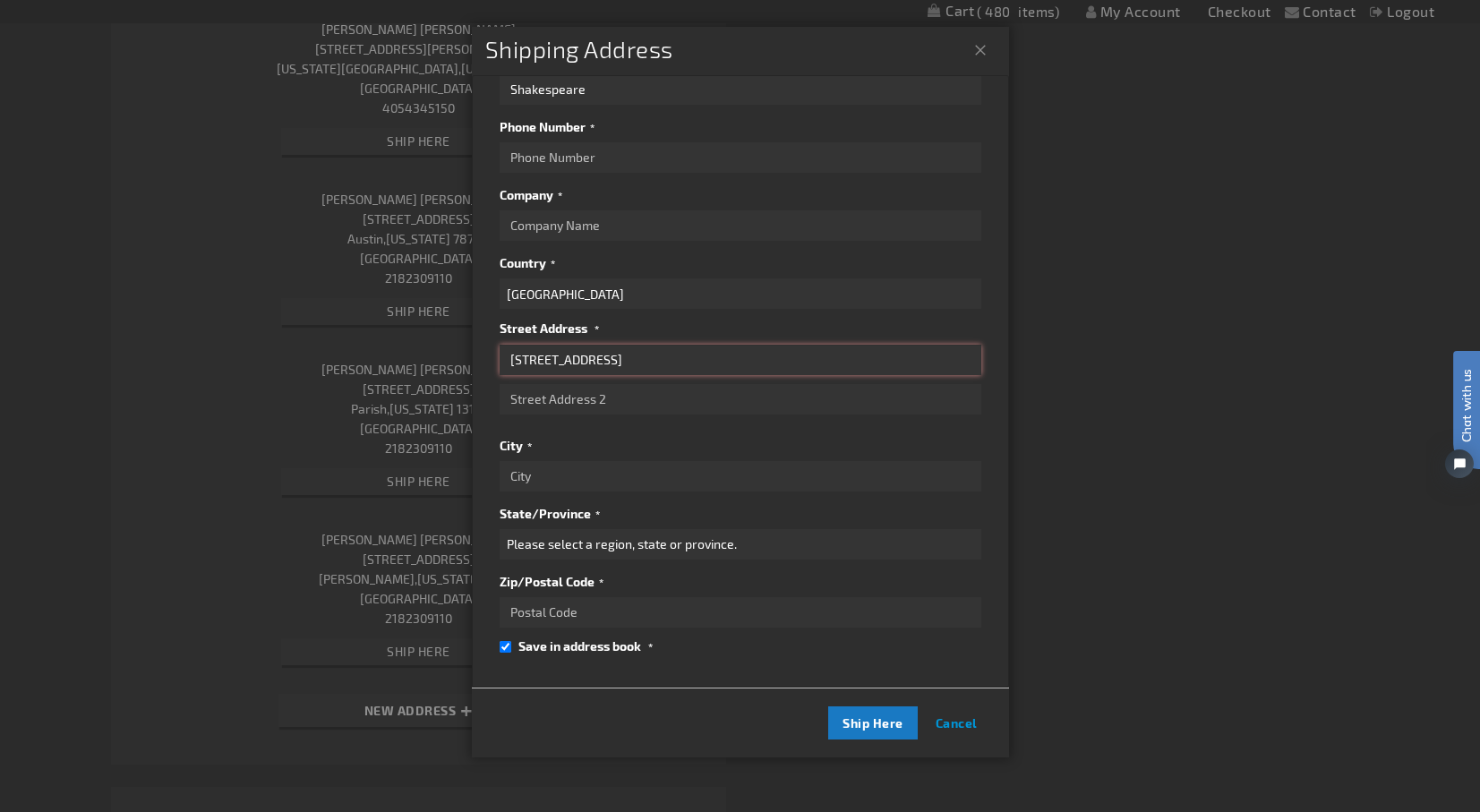
type input "2916 Mellow Breeze St"
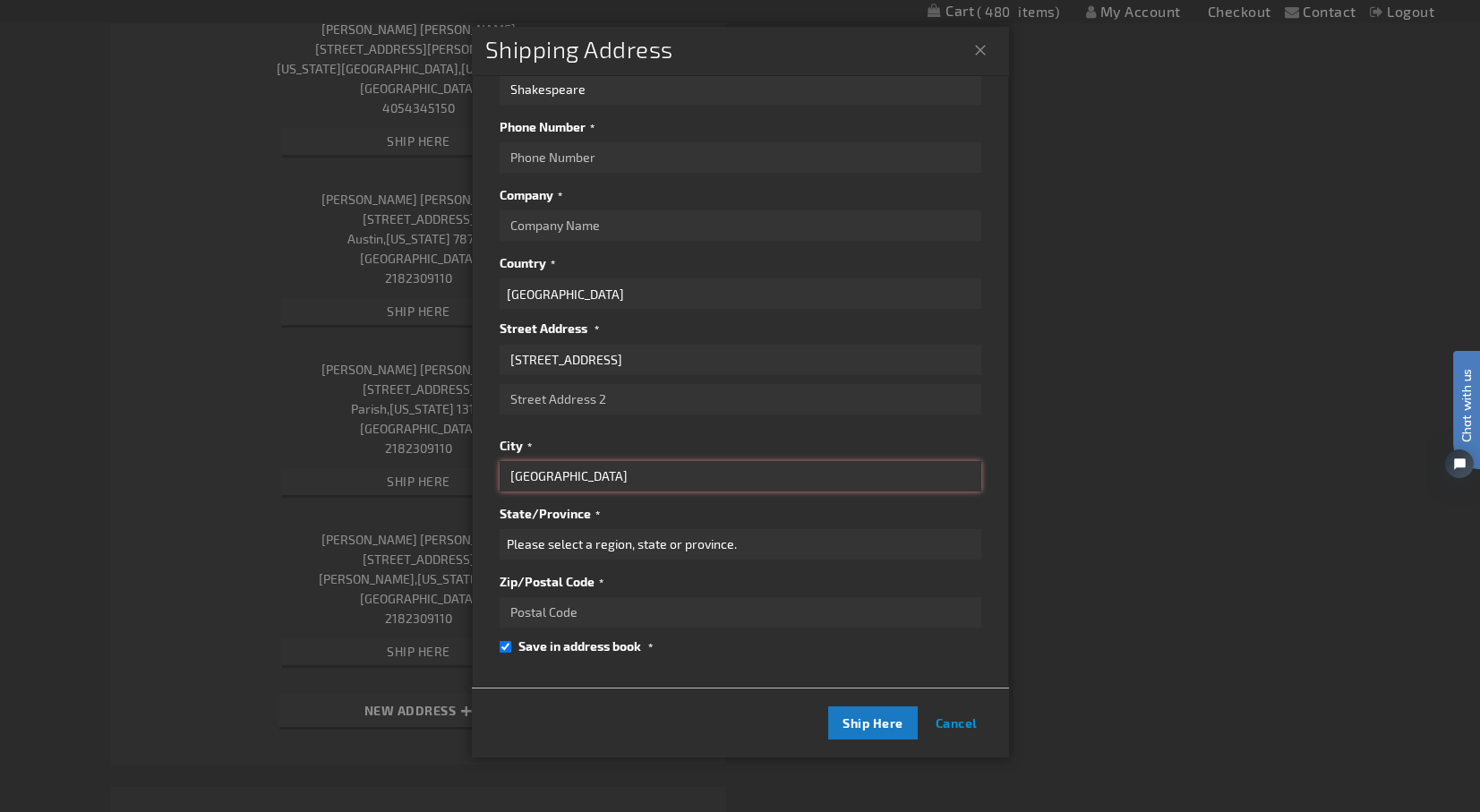
type input "Las Vegas"
type input "89117"
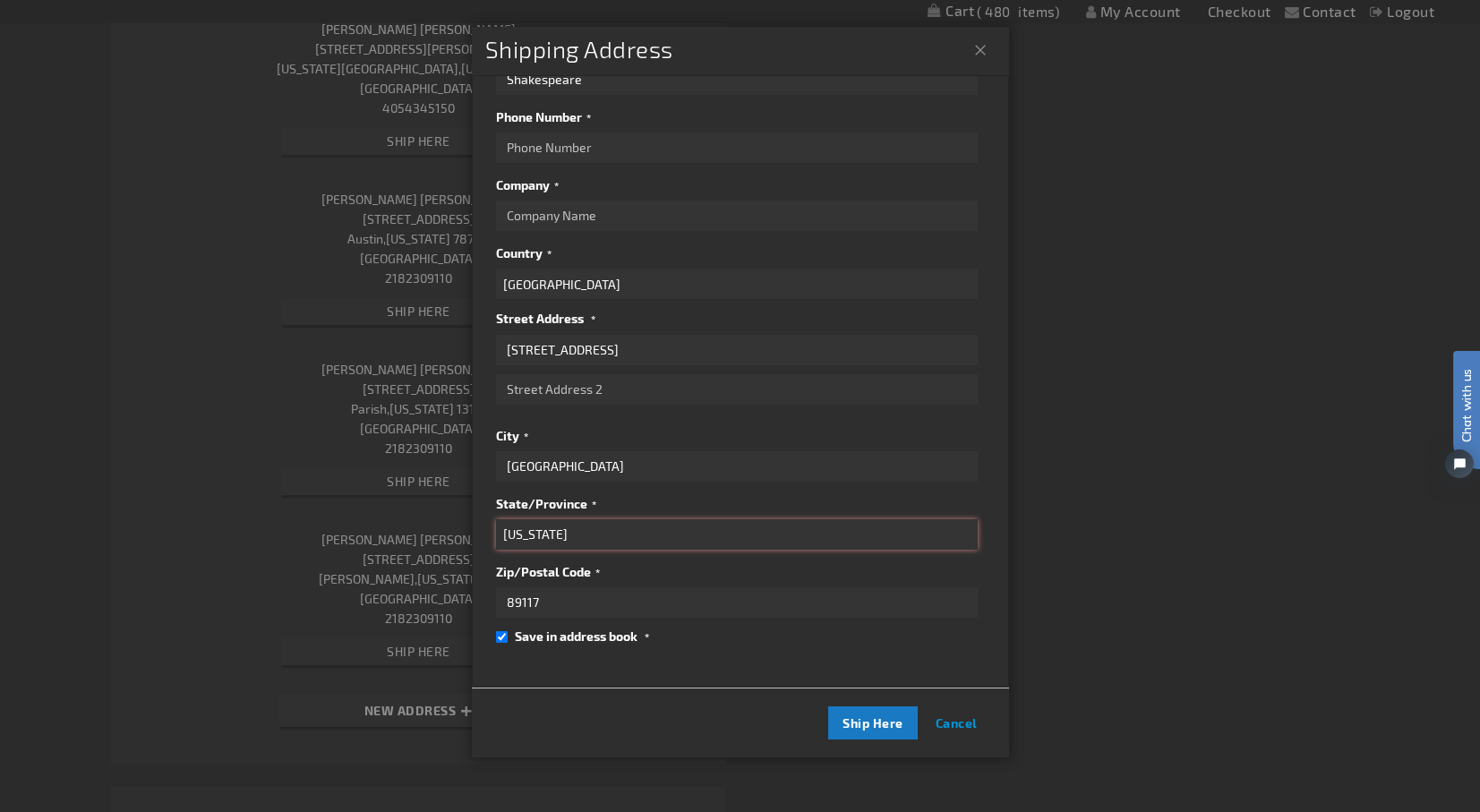
scroll to position [116, 4]
select select "39"
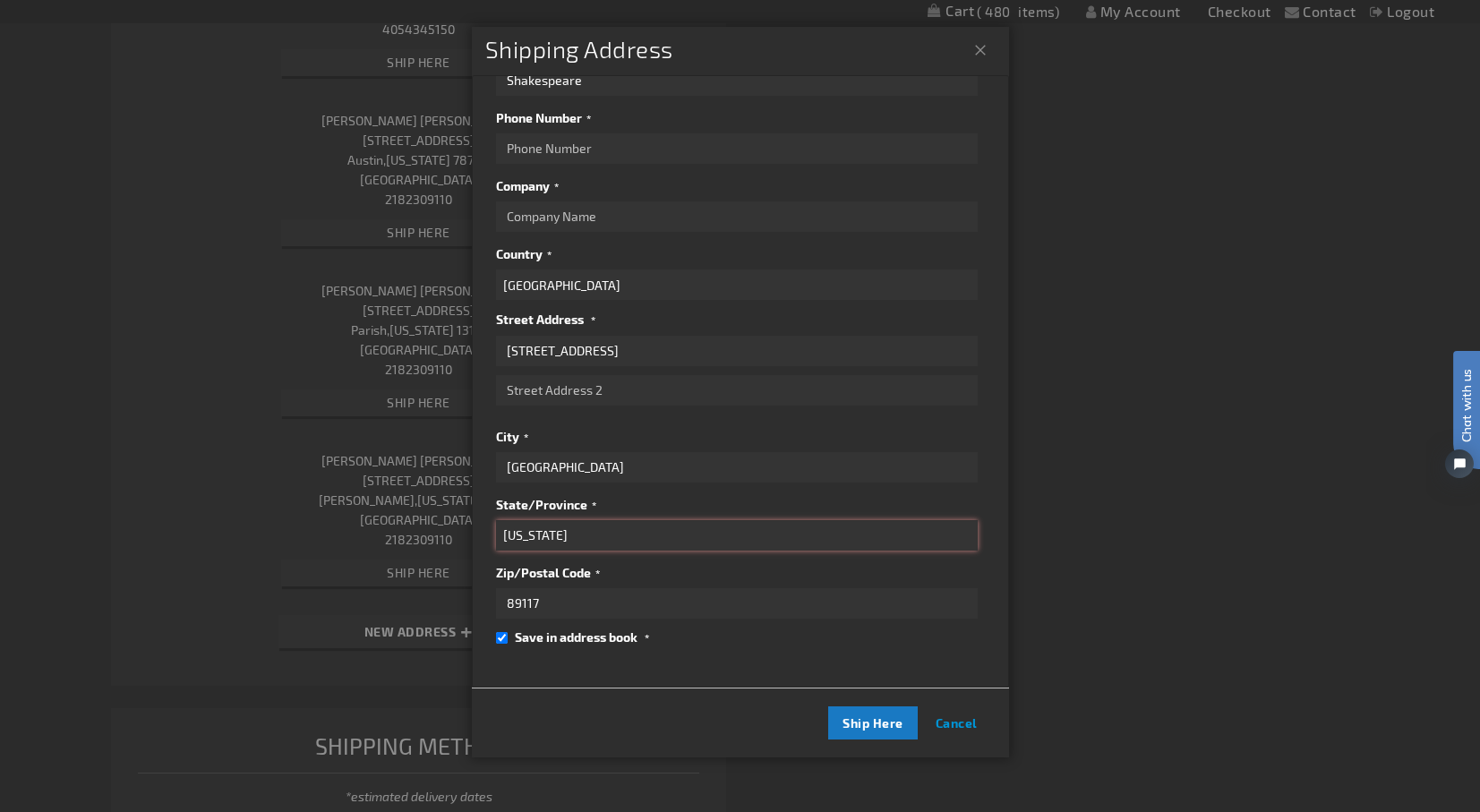
scroll to position [2987, 0]
click at [888, 731] on span "Ship Here" at bounding box center [873, 722] width 60 height 16
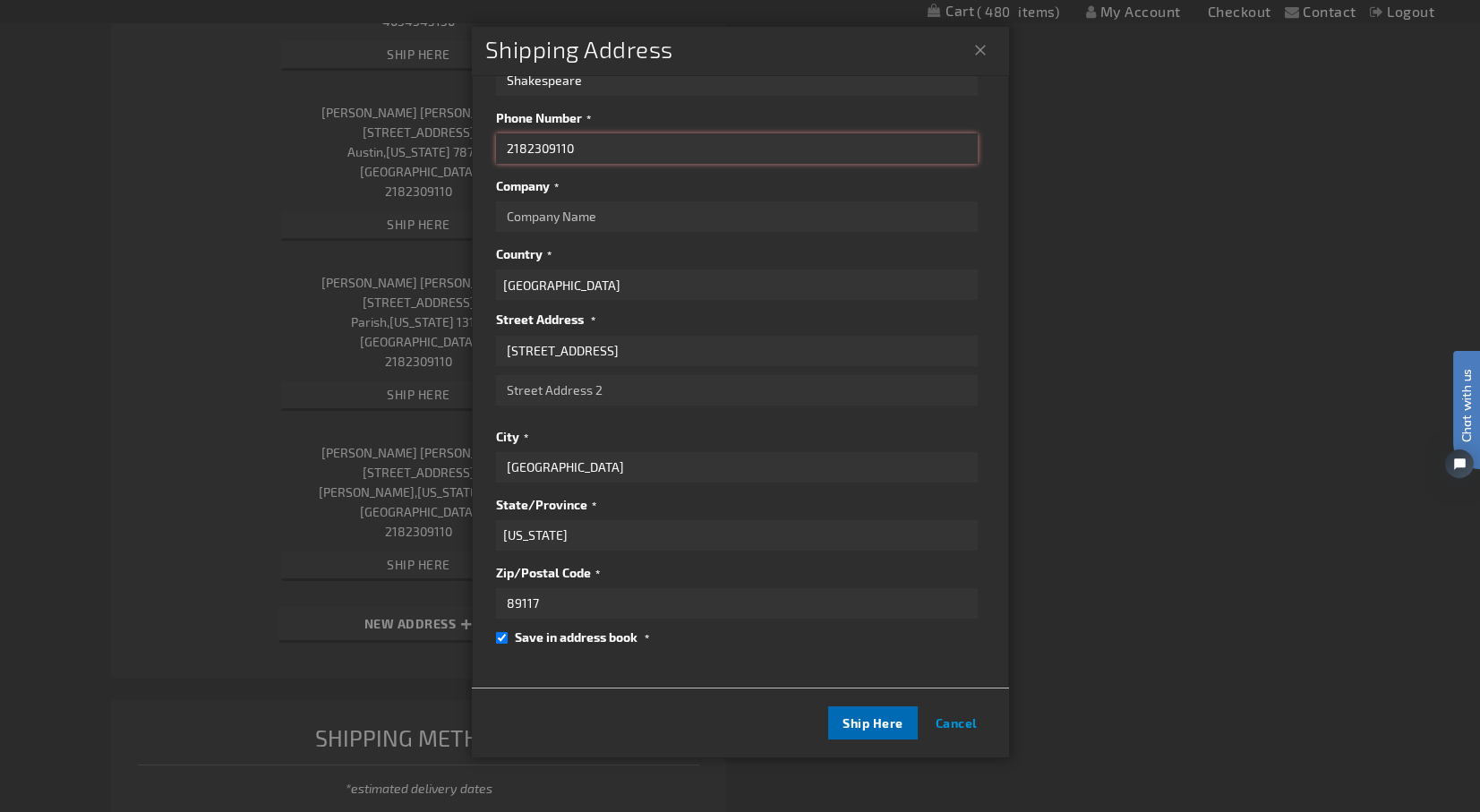
type input "2182309110"
click at [869, 724] on span "Ship Here" at bounding box center [873, 722] width 60 height 16
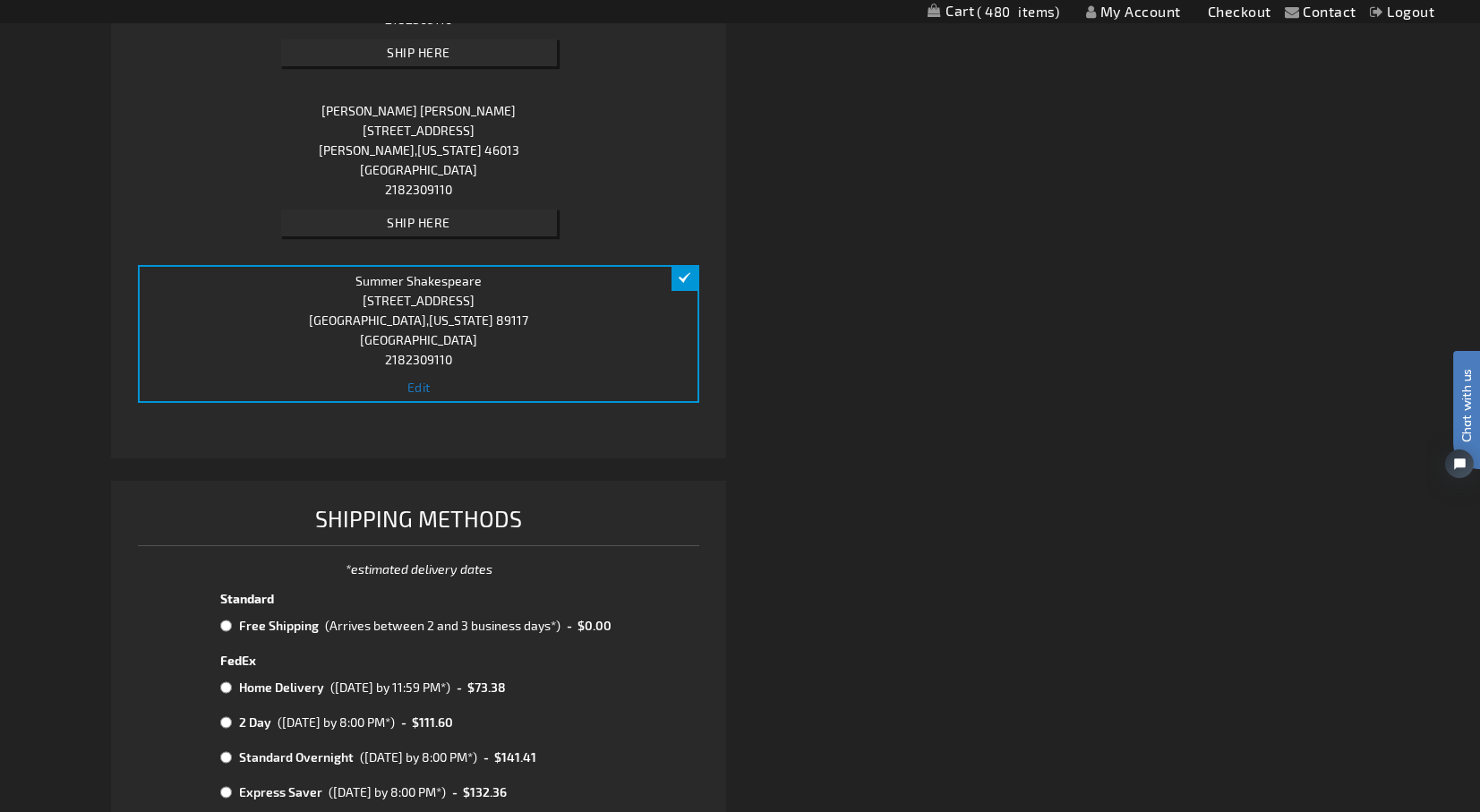
scroll to position [3475, 0]
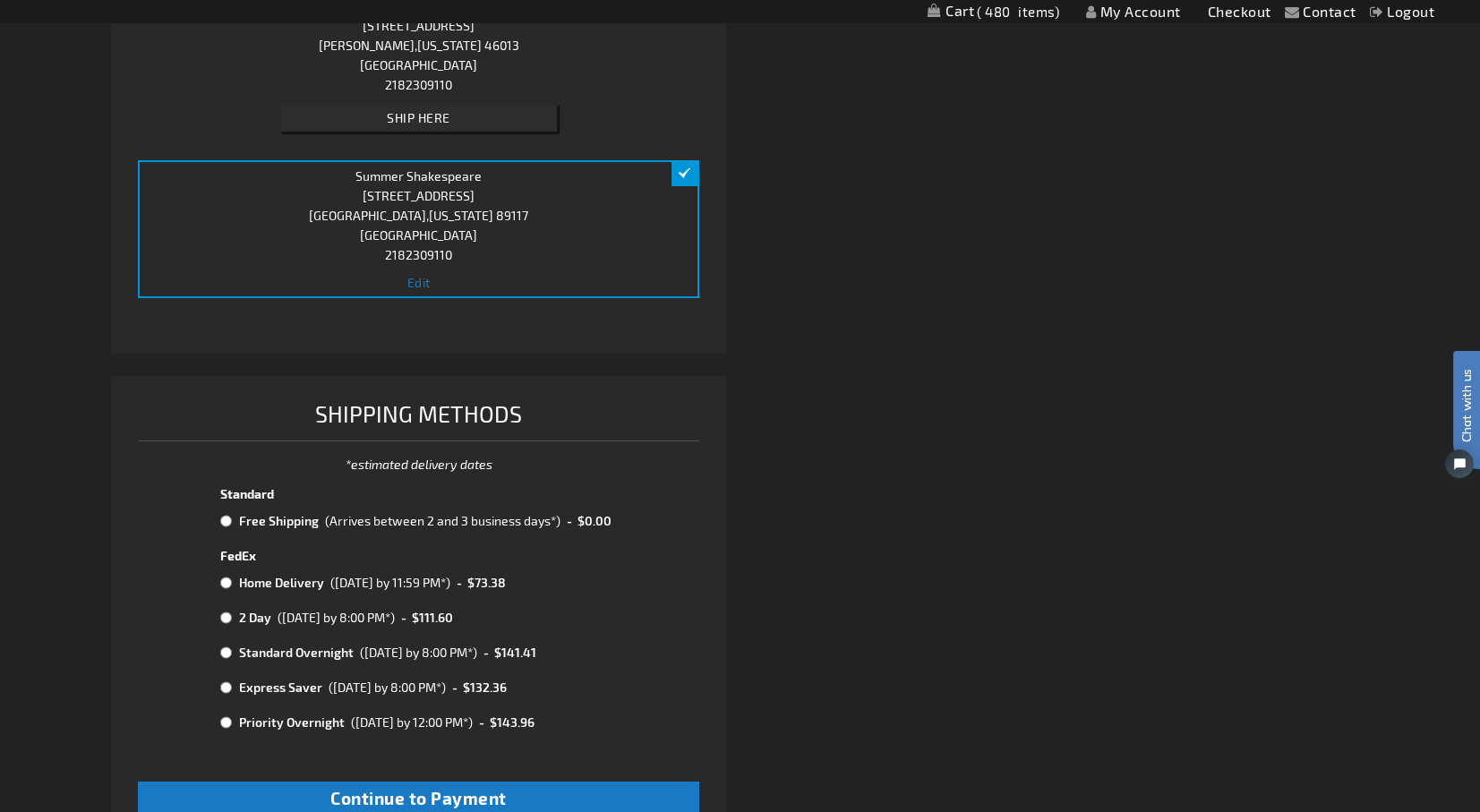
click at [229, 526] on td at bounding box center [228, 520] width 15 height 23
radio input "true"
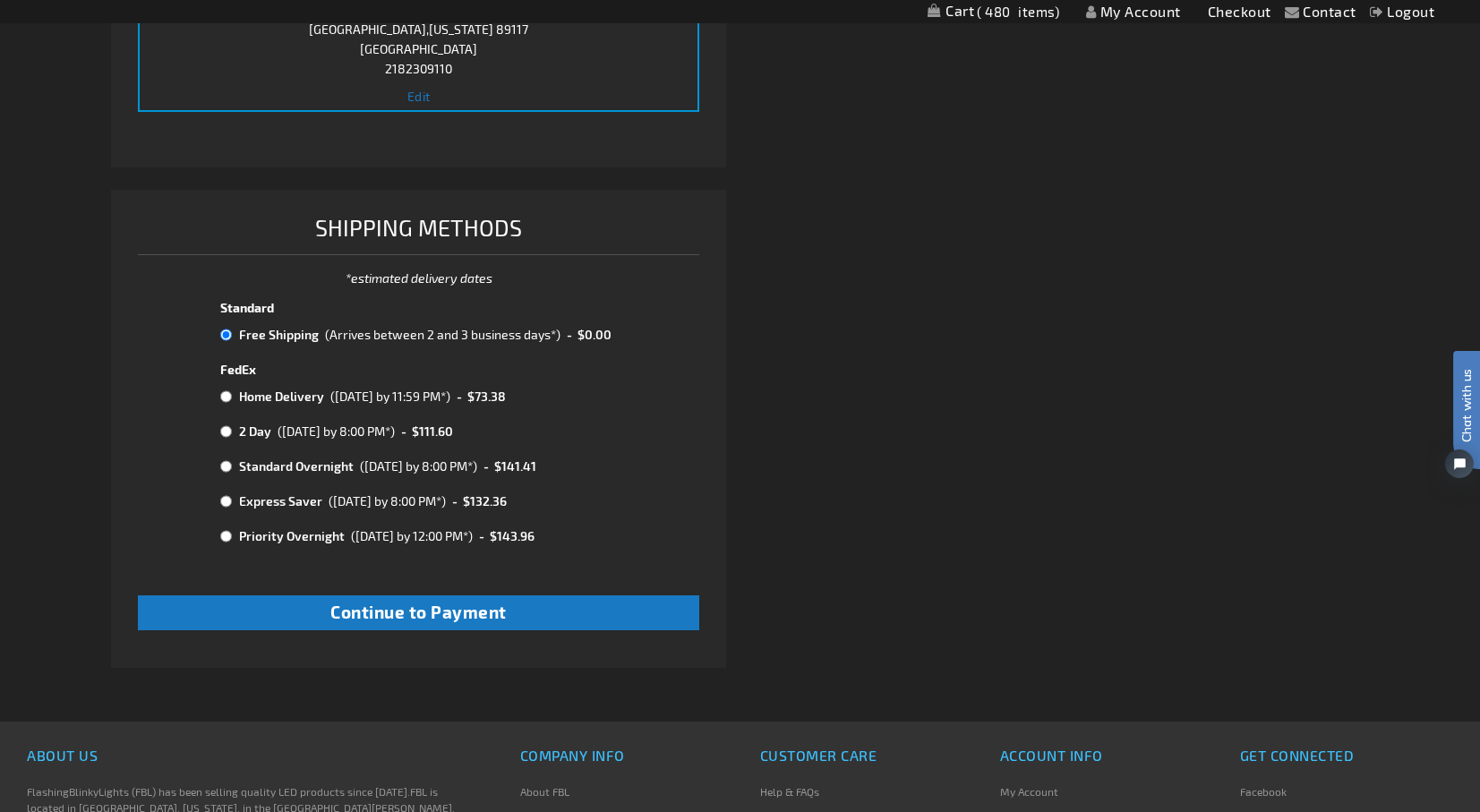
scroll to position [3699, 0]
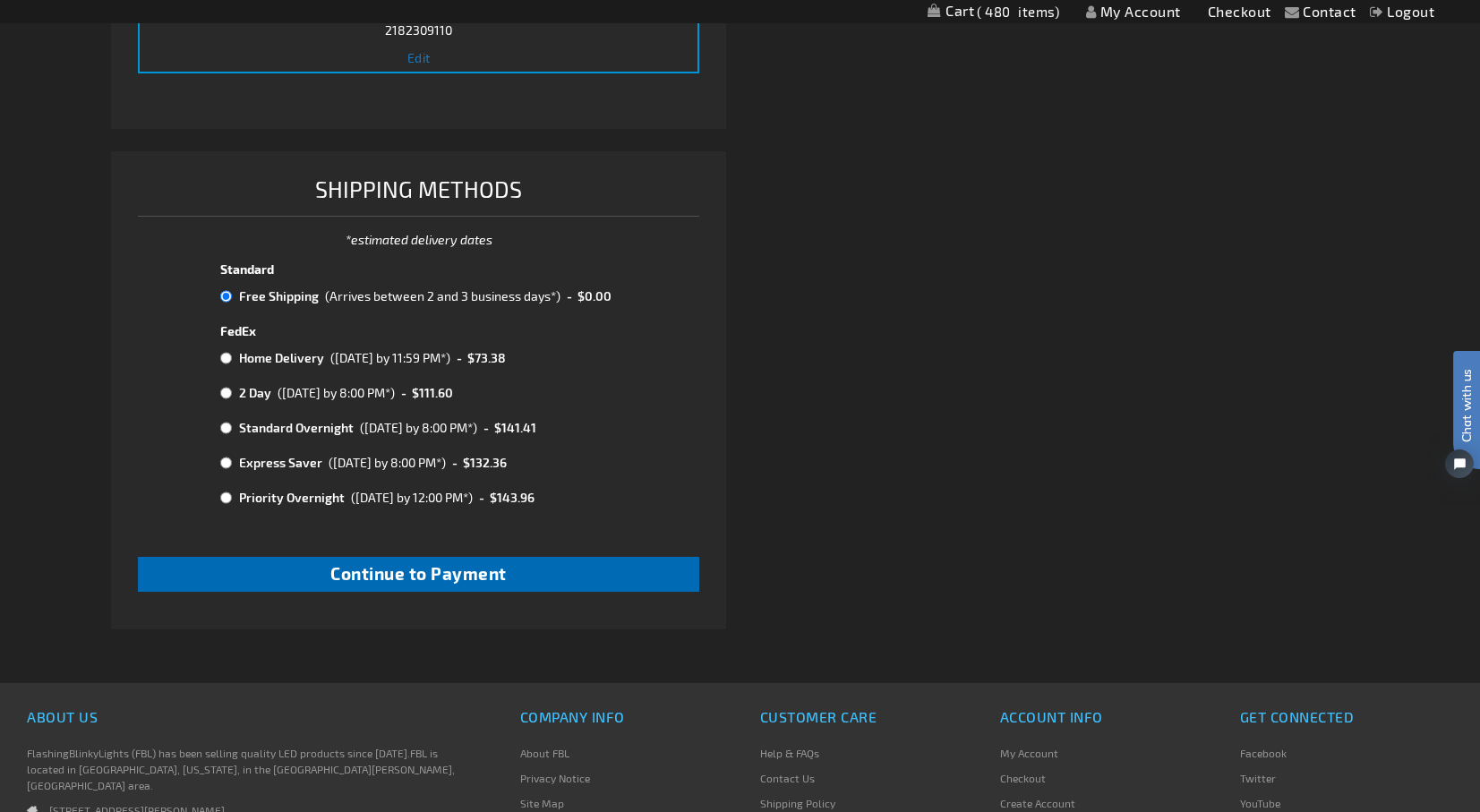
click at [302, 568] on button "Continue to Payment" at bounding box center [419, 574] width 562 height 35
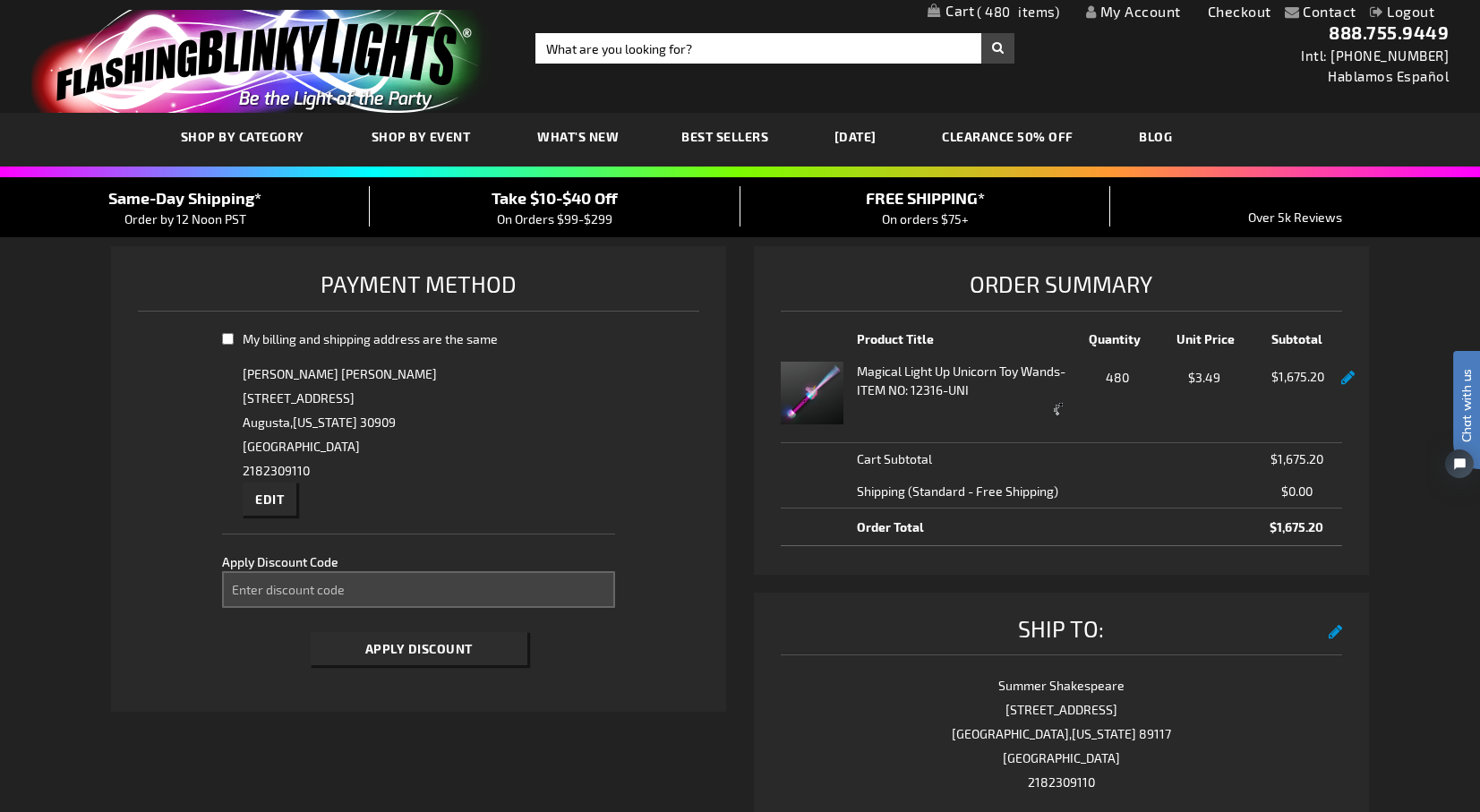
select select "d7db03d2fdd42623d80ac89f0fdae29a725bbd24"
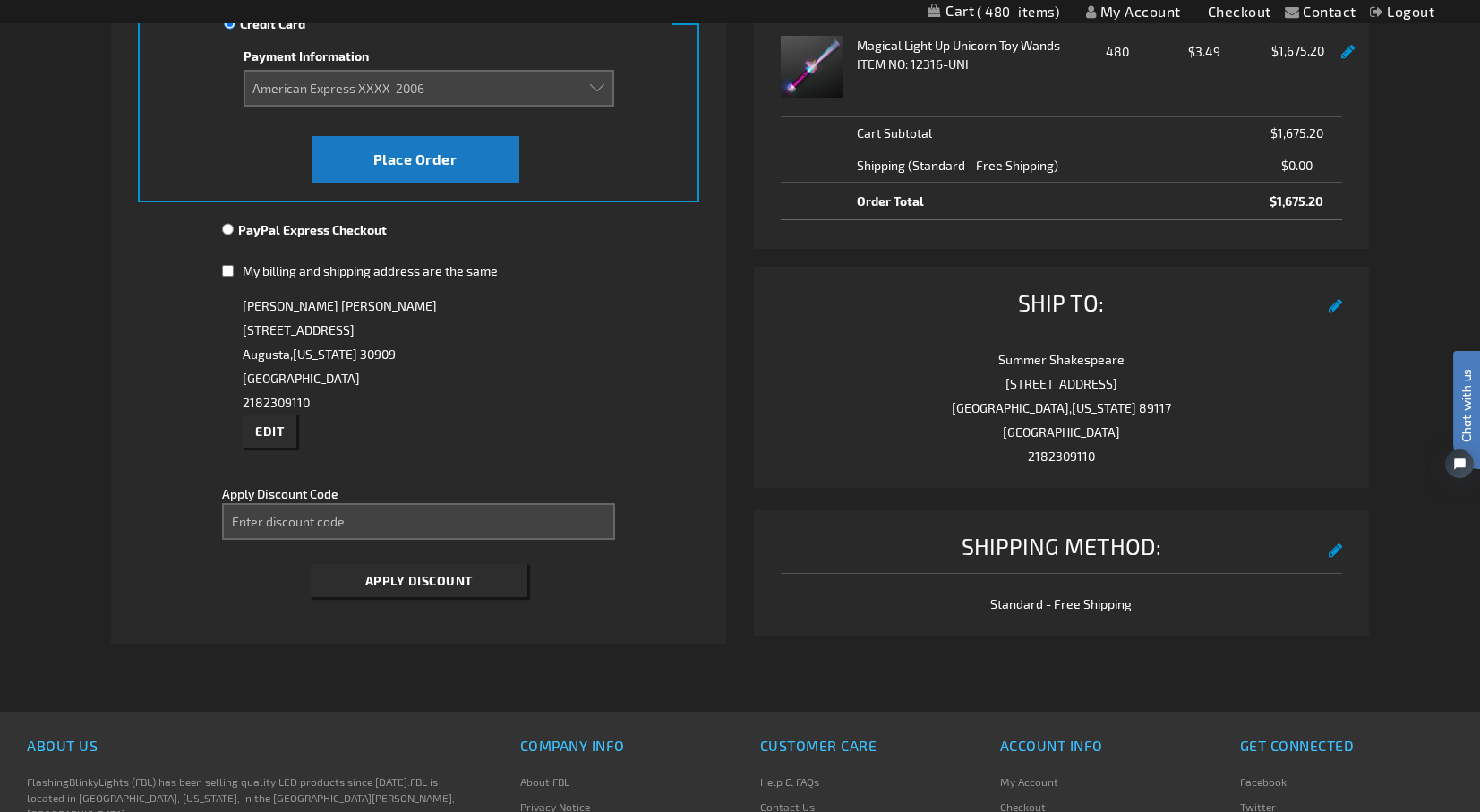
scroll to position [329, 0]
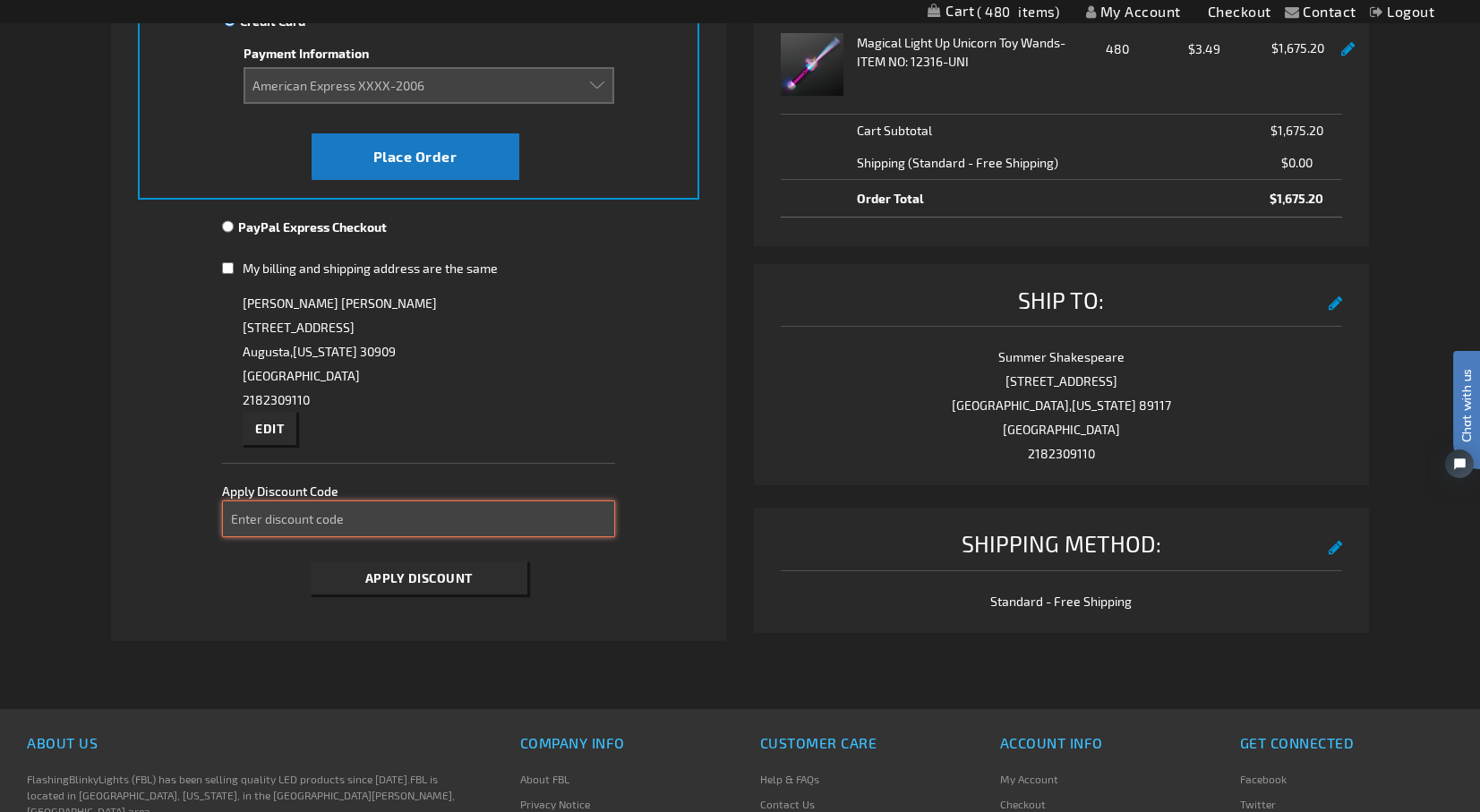
click at [342, 511] on input "Enter discount code" at bounding box center [418, 519] width 393 height 37
type input "TAKE40"
click at [457, 581] on span "Apply Discount" at bounding box center [419, 578] width 107 height 16
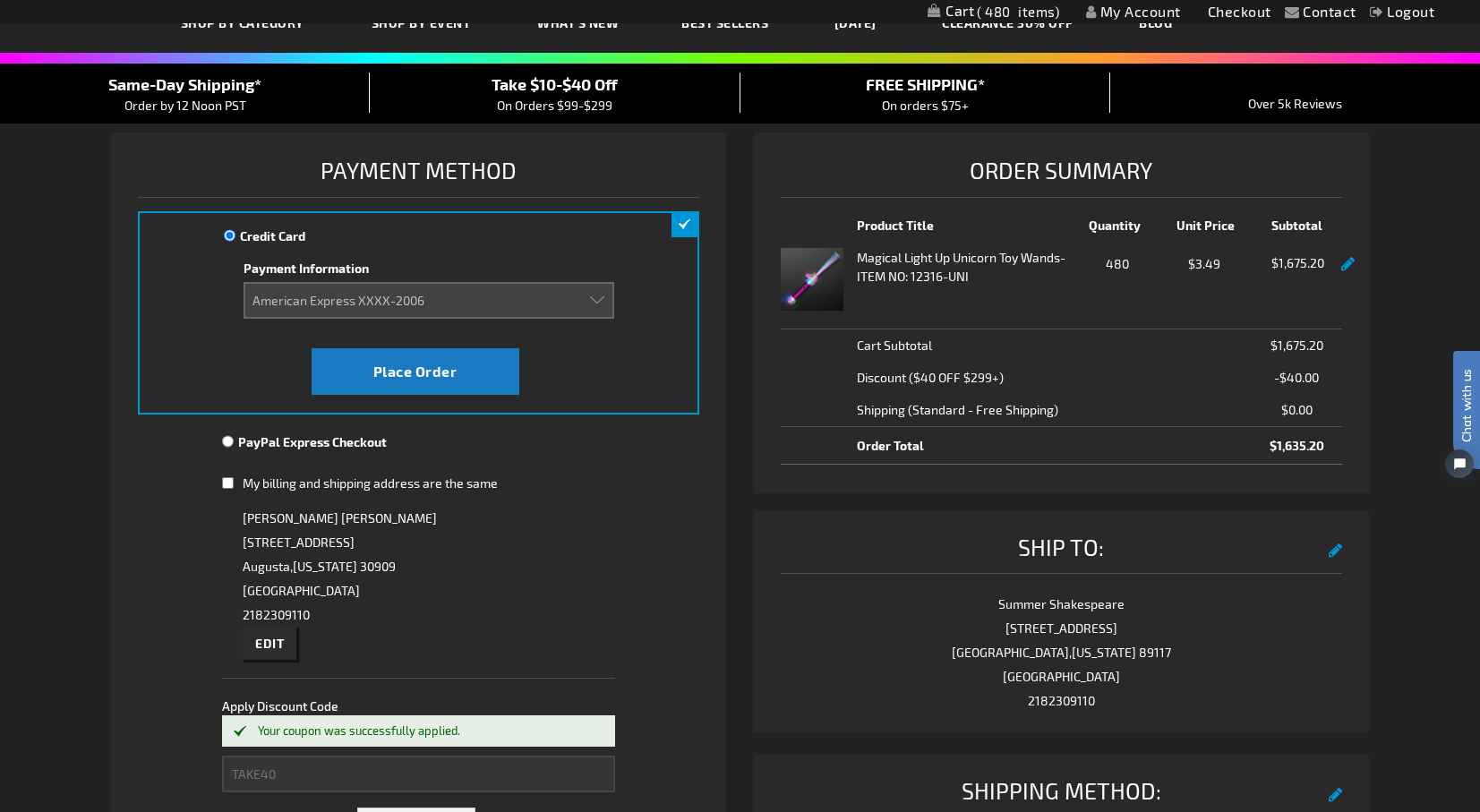
scroll to position [106, 0]
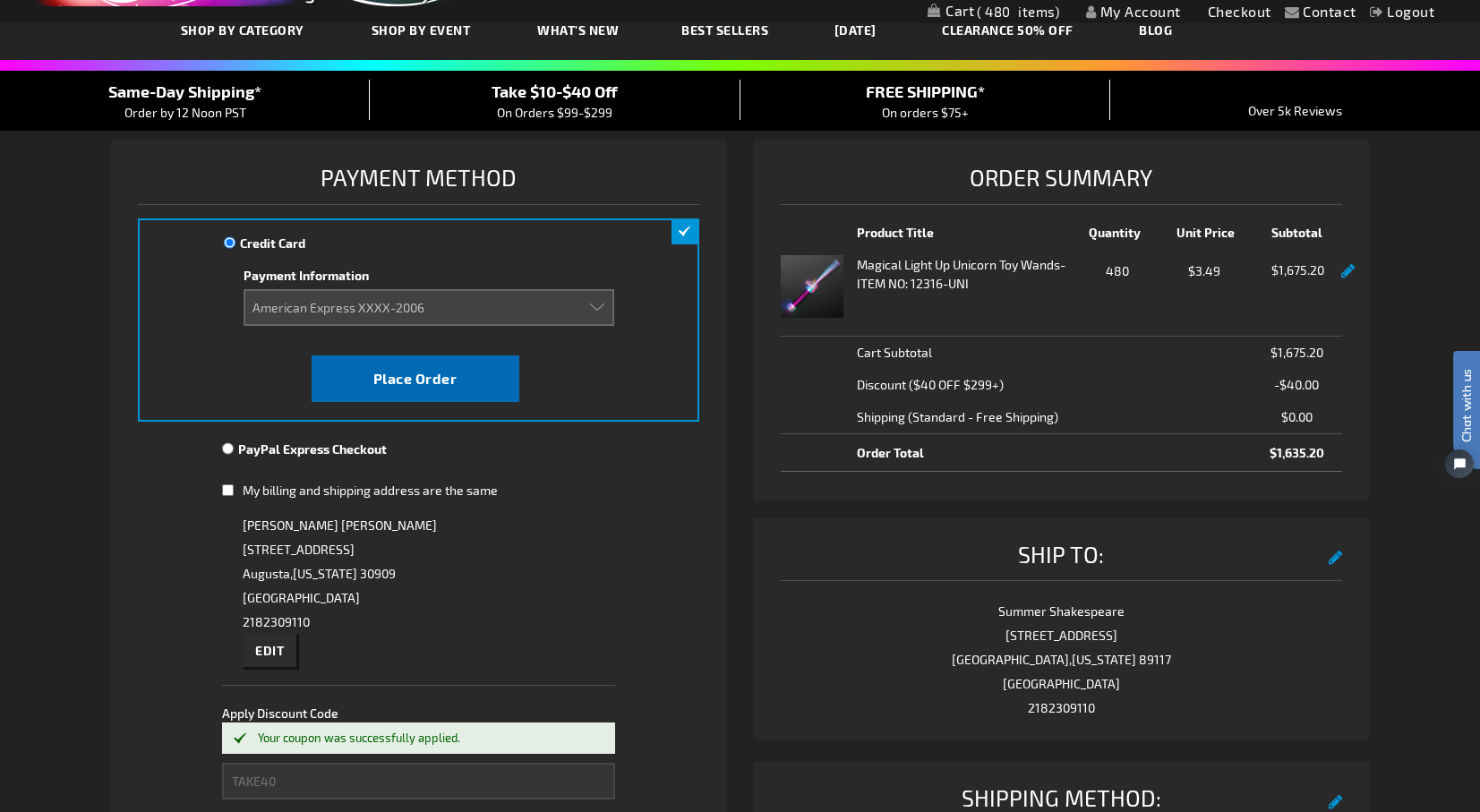
click at [443, 383] on span "Place Order" at bounding box center [416, 378] width 84 height 17
